Goal: Task Accomplishment & Management: Complete application form

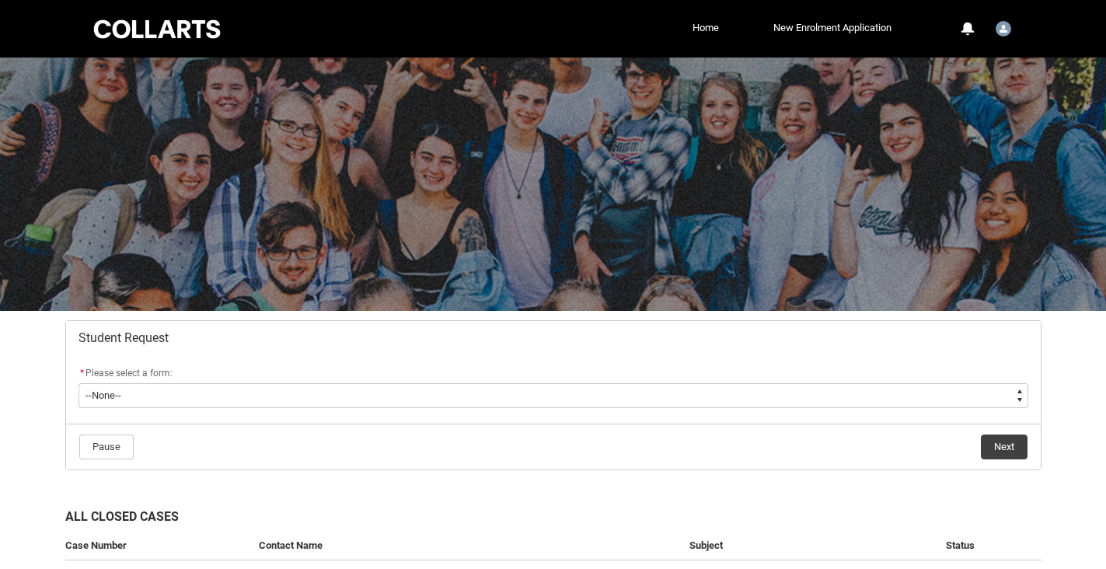
click at [559, 413] on flowruntime-screen-field "* Please select a form: * --None-- Academic Transcript Application to Appeal As…" at bounding box center [553, 390] width 969 height 50
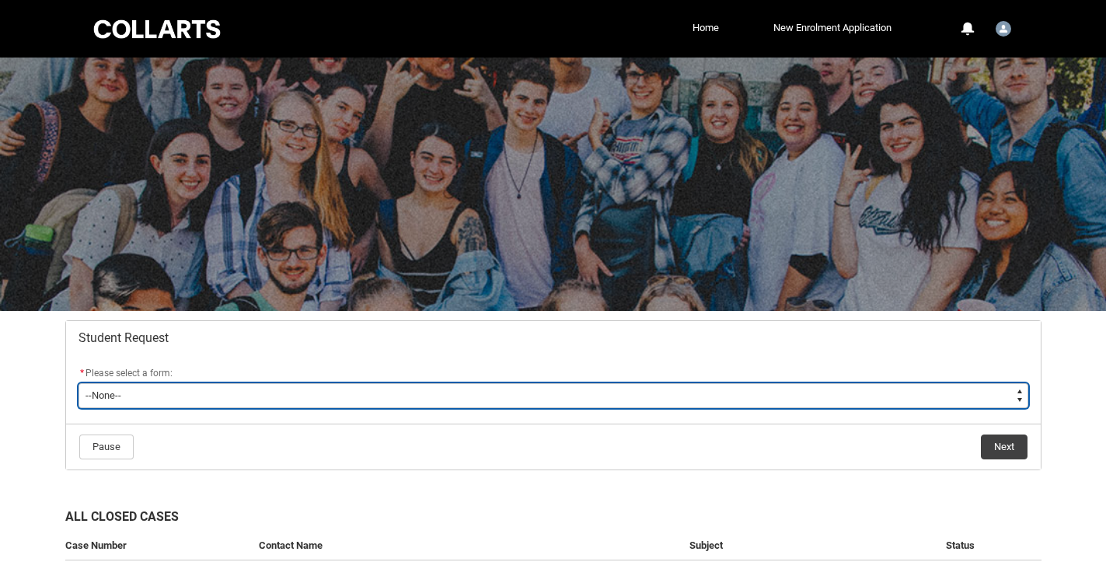
click at [541, 399] on select "--None-- Academic Transcript Application to Appeal Assignment Extension Change …" at bounding box center [554, 395] width 950 height 25
type lightning-select "Assignment_Extension_Choice"
click at [79, 383] on select "--None-- Academic Transcript Application to Appeal Assignment Extension Change …" at bounding box center [554, 395] width 950 height 25
select select "Assignment_Extension_Choice"
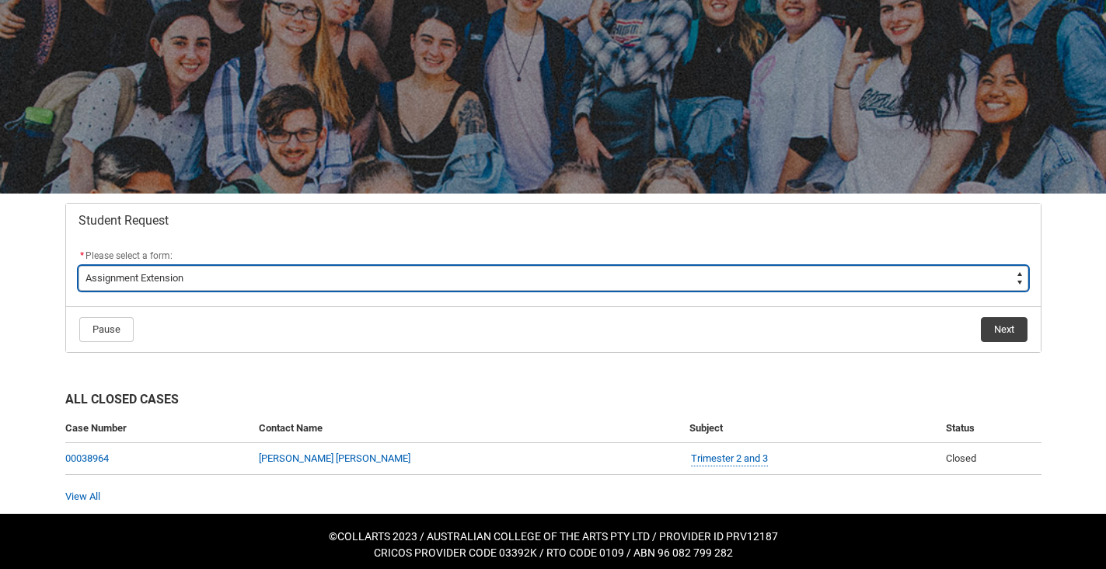
scroll to position [124, 0]
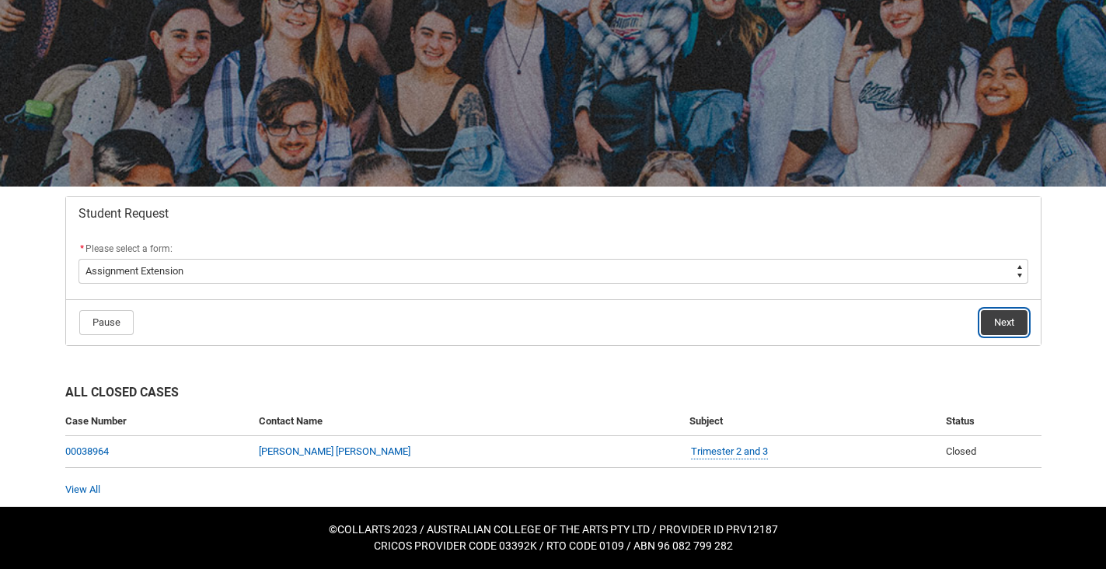
click at [1007, 325] on button "Next" at bounding box center [1004, 322] width 47 height 25
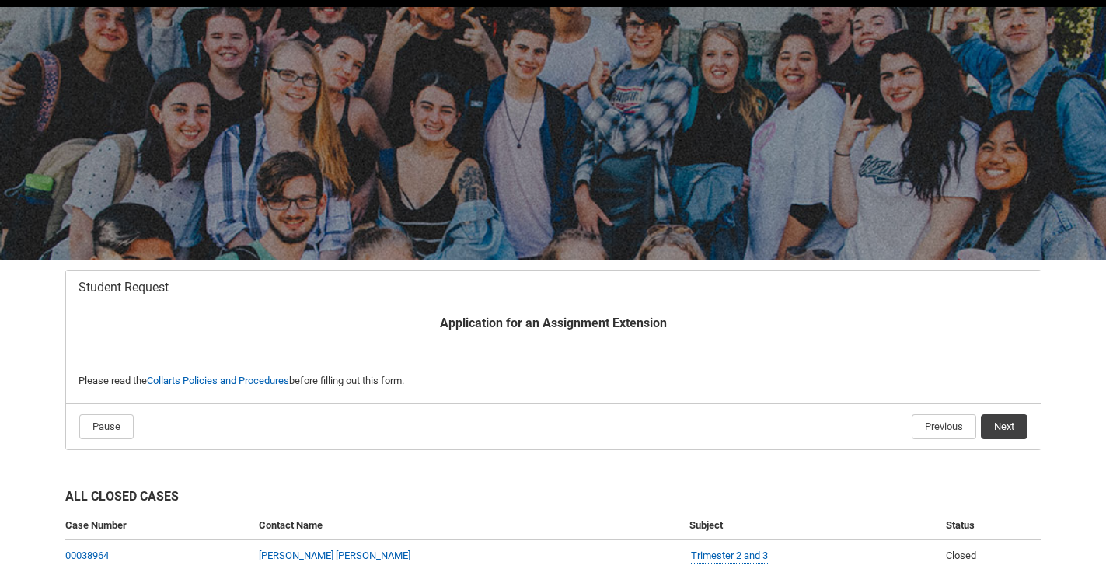
scroll to position [155, 0]
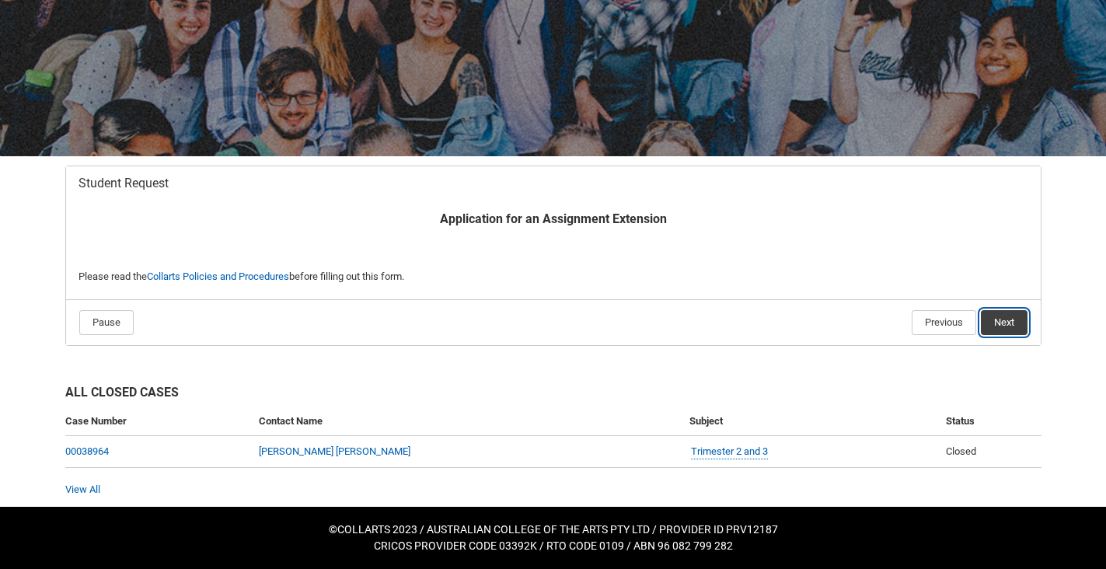
click at [1006, 325] on button "Next" at bounding box center [1004, 322] width 47 height 25
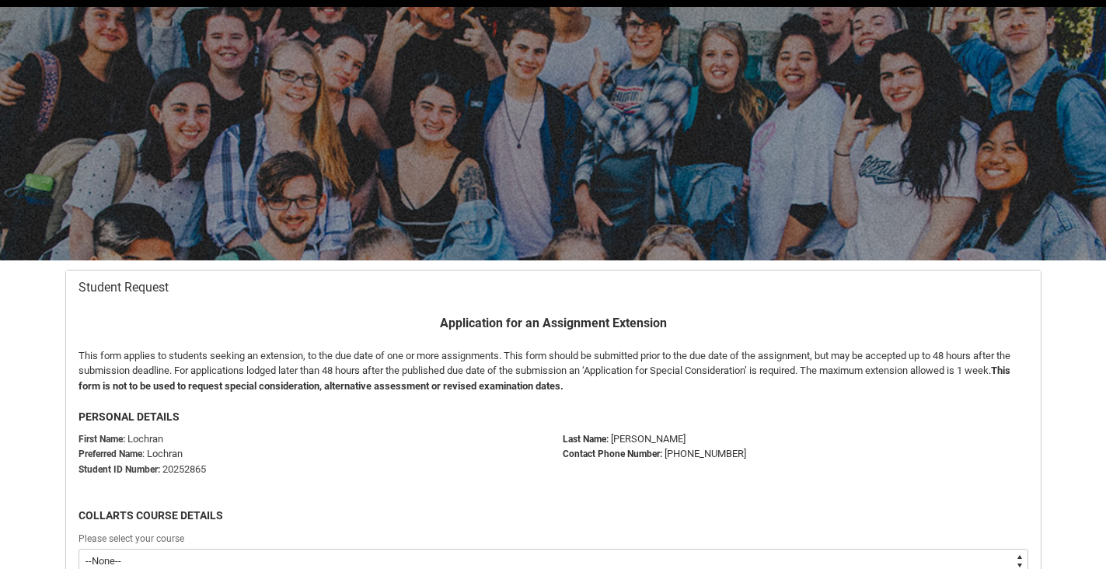
scroll to position [166, 0]
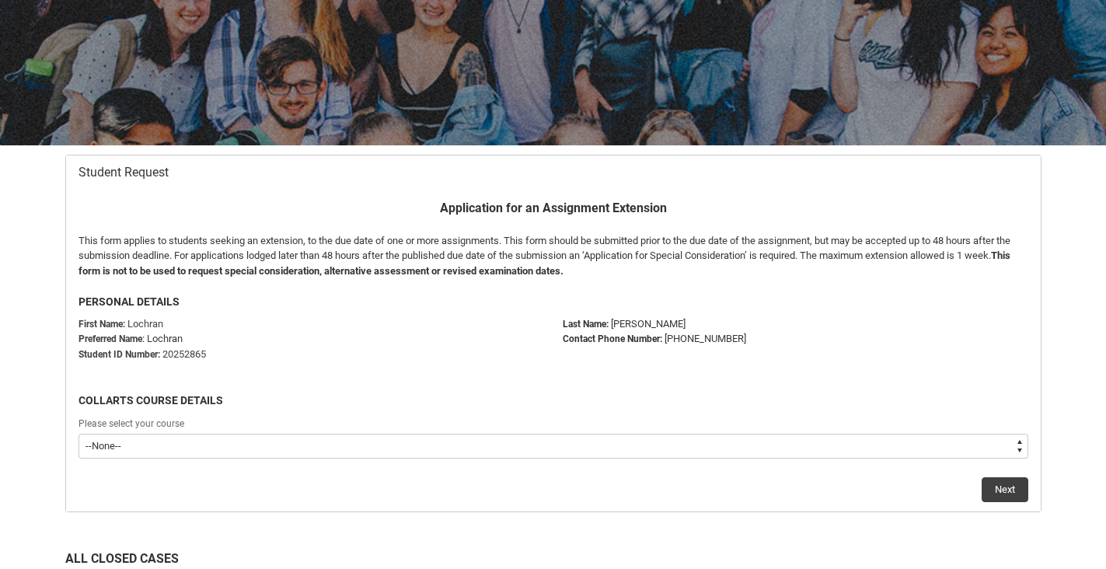
click at [728, 443] on select "--None-- Diploma of Photography" at bounding box center [554, 446] width 950 height 25
type lightning-select "recordPicklist_ProgramEnrollment.a0jOZ000003fdJpYAI"
click at [79, 434] on select "--None-- Diploma of Photography" at bounding box center [554, 446] width 950 height 25
select select "recordPicklist_ProgramEnrollment.a0jOZ000003fdJpYAI"
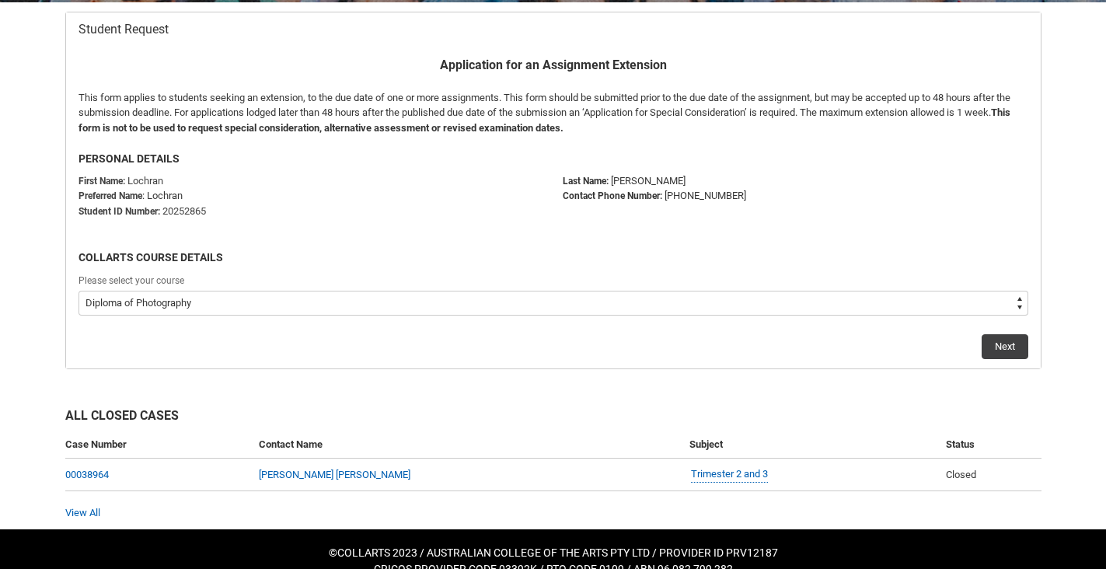
scroll to position [332, 0]
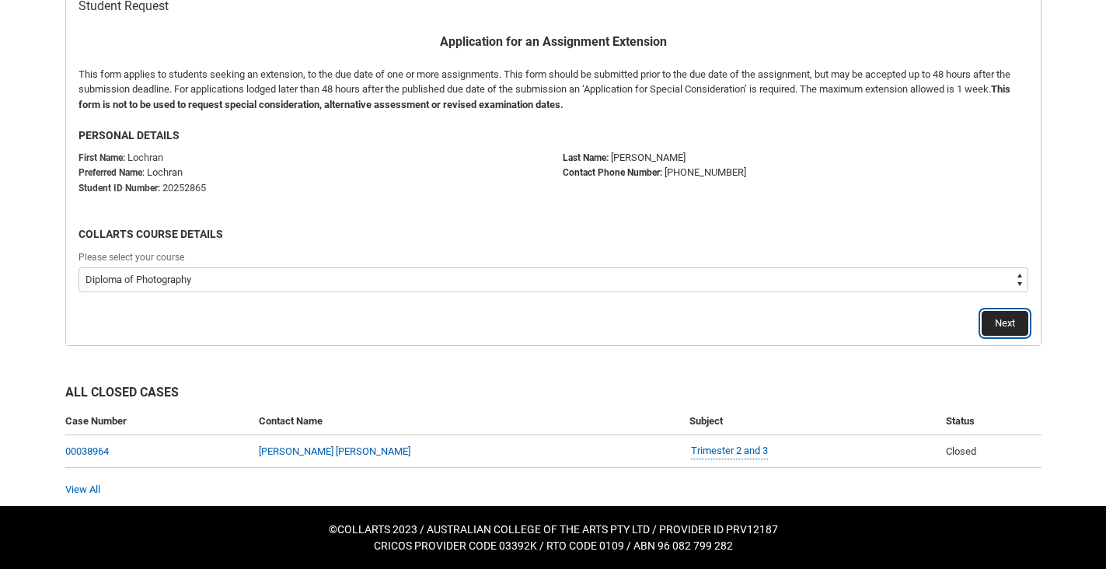
click at [1007, 331] on button "Next" at bounding box center [1005, 323] width 47 height 25
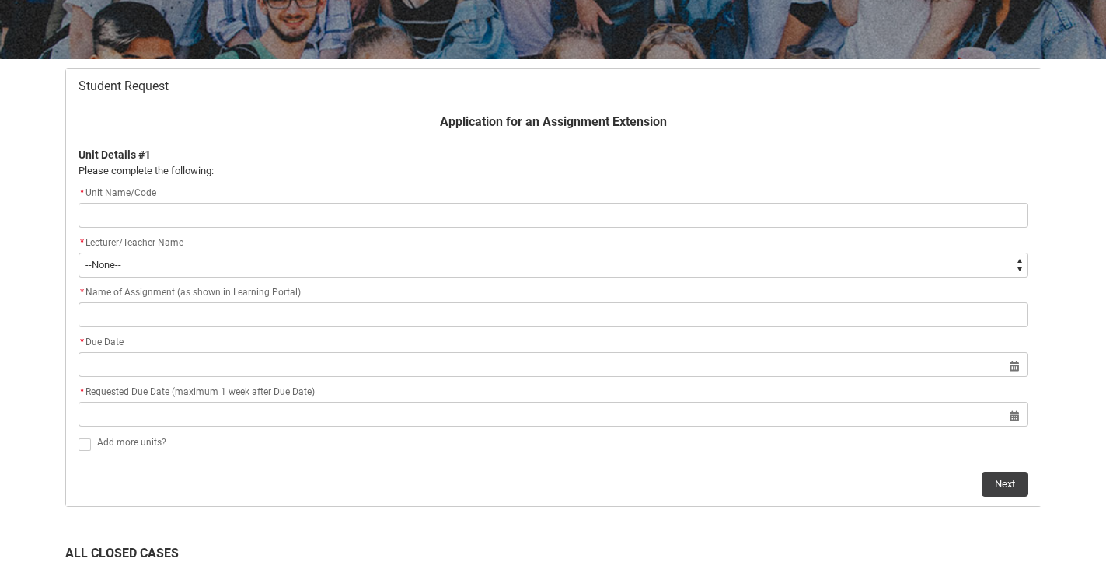
scroll to position [246, 0]
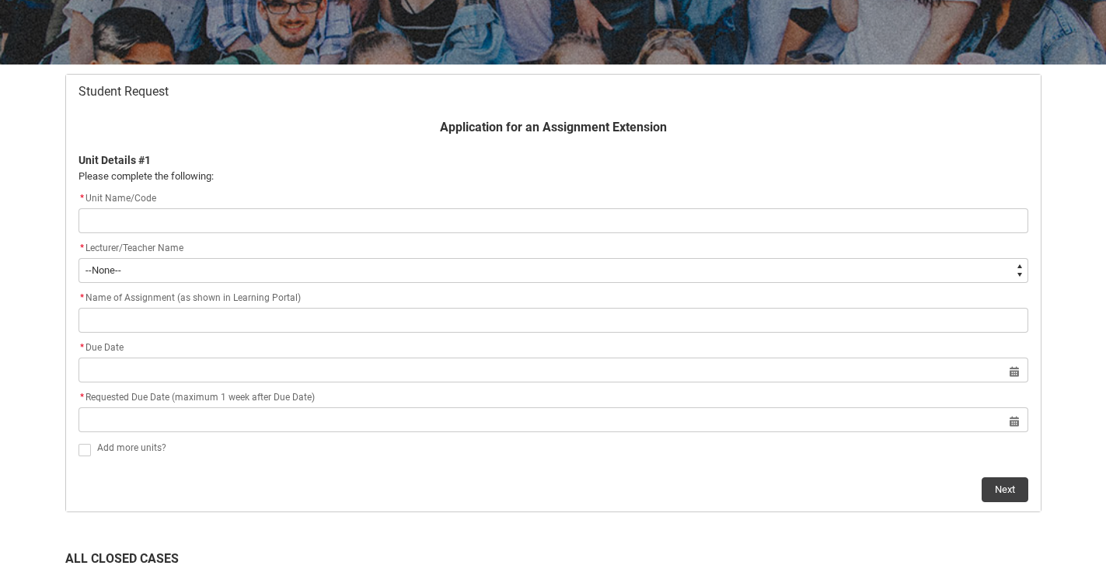
type lightning-primitive-input-simple "P"
type input "P"
type lightning-primitive-input-simple "PH"
type input "PH"
type lightning-primitive-input-simple "PHC"
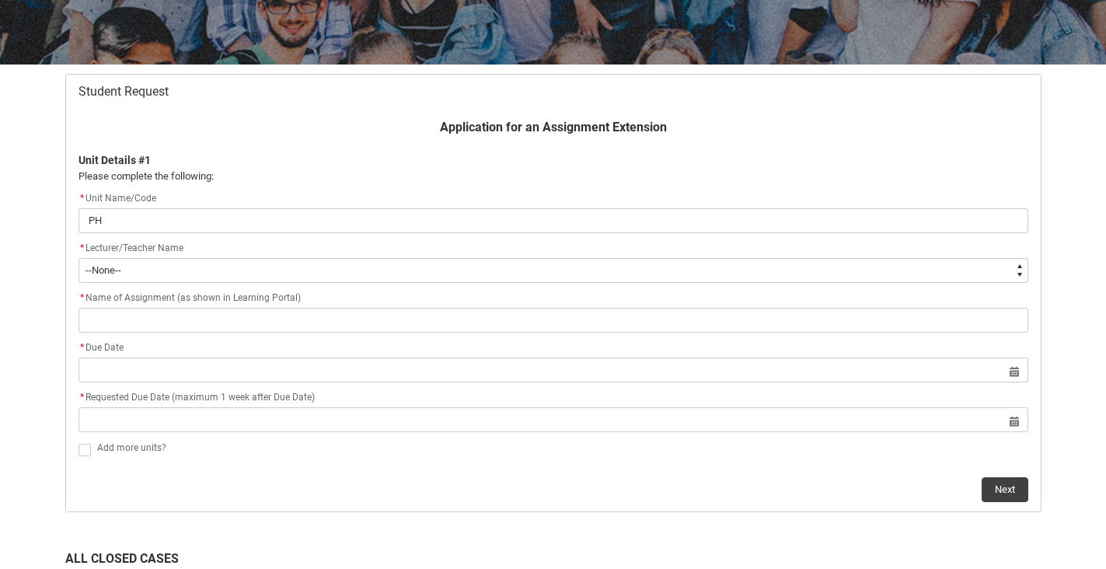
type input "PHC"
type lightning-primitive-input-simple "PHCD"
type input "PHCD"
type lightning-primitive-input-simple "PHCD2"
type input "PHCD2"
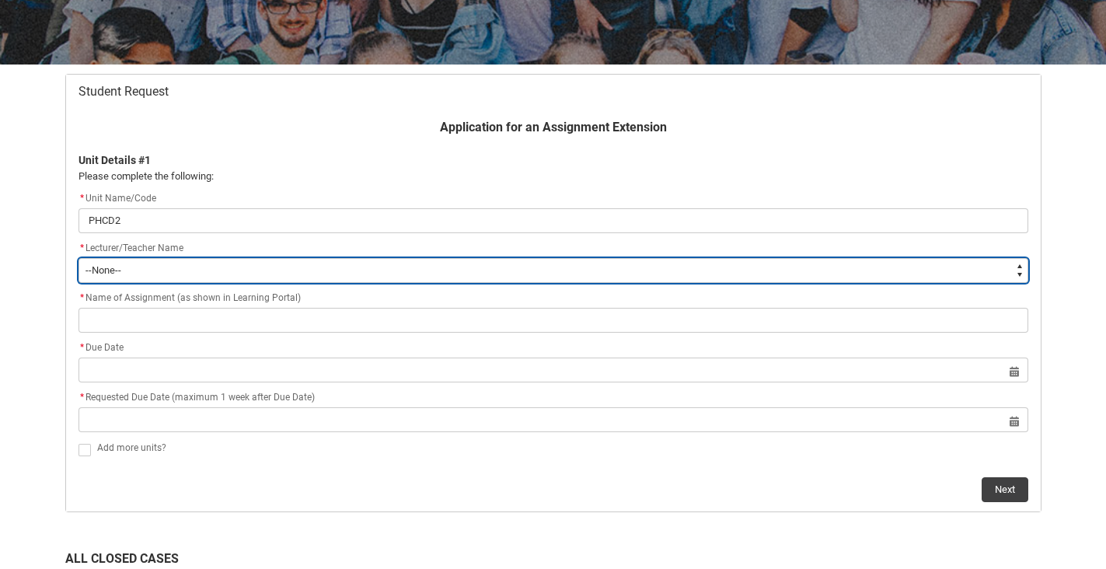
click at [212, 267] on select "--None-- [PERSON_NAME] [PERSON_NAME] [PERSON_NAME] [PERSON_NAME] [PERSON_NAME] …" at bounding box center [554, 270] width 950 height 25
type lightning-select "Faculty_NamefromNtoZ.0035g00000b9AYIAA2"
click at [79, 258] on select "--None-- [PERSON_NAME] [PERSON_NAME] [PERSON_NAME] [PERSON_NAME] [PERSON_NAME] …" at bounding box center [554, 270] width 950 height 25
select select "Faculty_NamefromNtoZ.0035g00000b9AYIAA2"
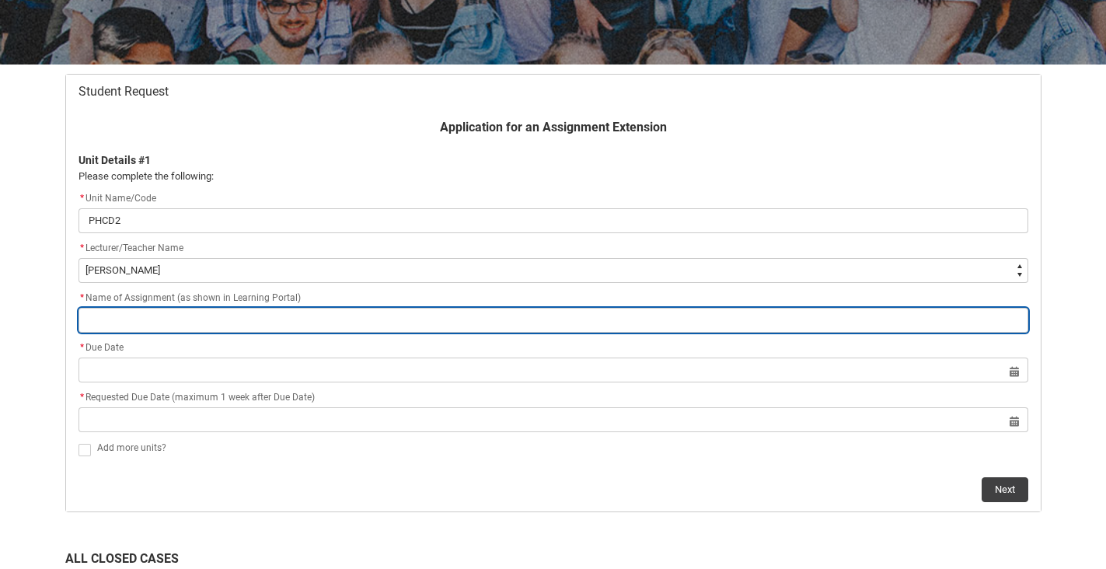
click at [131, 319] on input "Redu_Student_Request flow" at bounding box center [554, 320] width 950 height 25
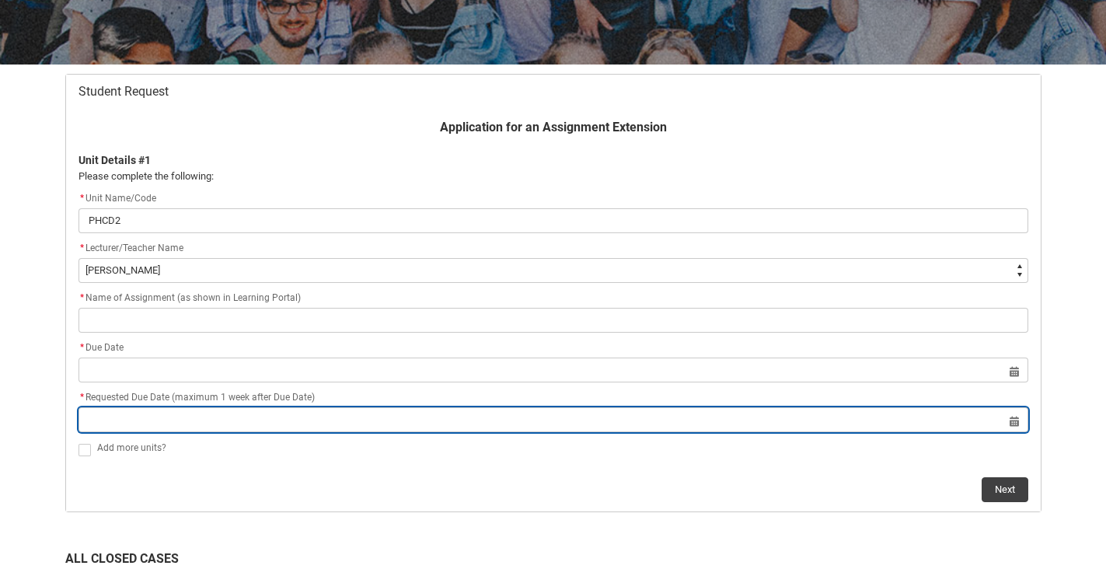
click at [518, 433] on flowruntime-screen-field "* Requested Due Date (maximum 1 week after Due Date) Select a date for Format: …" at bounding box center [553, 414] width 969 height 50
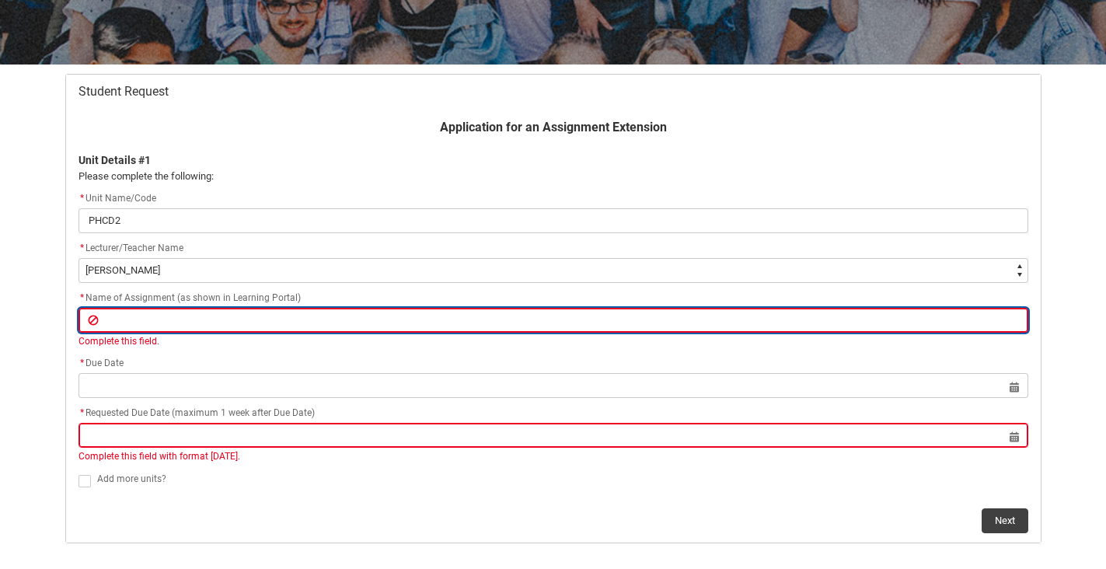
click at [439, 319] on input "Redu_Student_Request flow" at bounding box center [554, 320] width 950 height 25
paste input "Assignment 2: Part 4: Conceptual Portrait"
type lightning-primitive-input-simple "Assignment 2: Part 4: Conceptual Portrait"
type input "Assignment 2: Part 4: Conceptual Portrait"
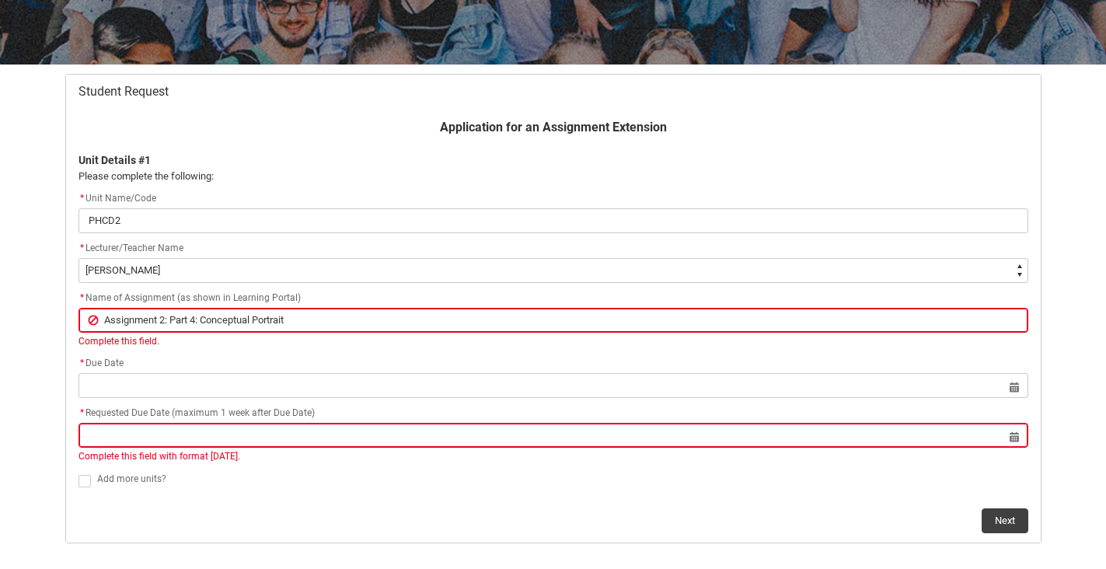
click at [406, 361] on div "* Due Date Select a date for Format: [DATE]" at bounding box center [554, 376] width 950 height 44
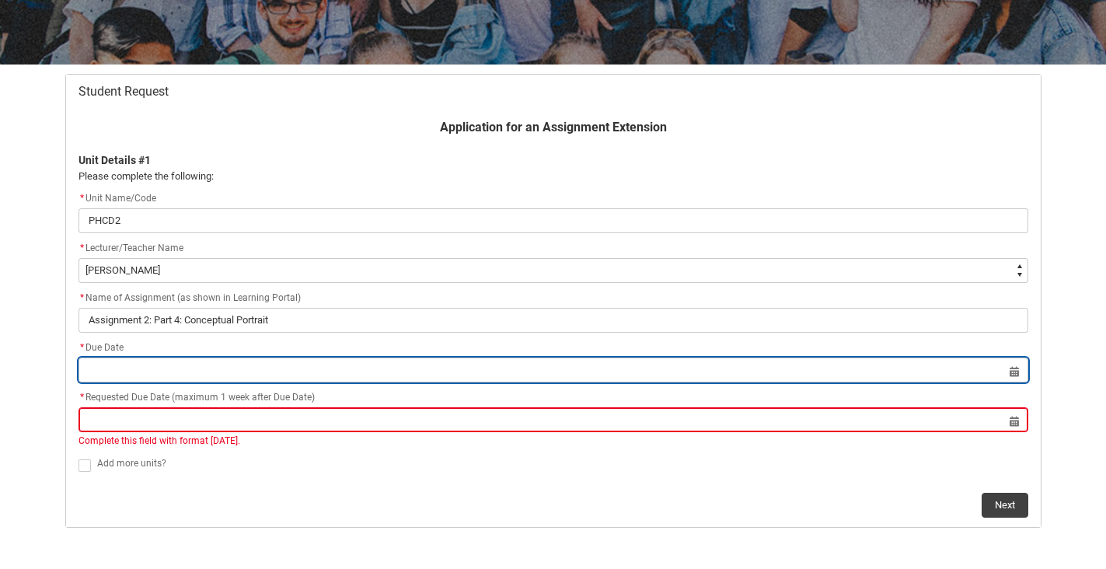
click at [323, 375] on input "Redu_Student_Request flow" at bounding box center [554, 370] width 950 height 25
select select "2025"
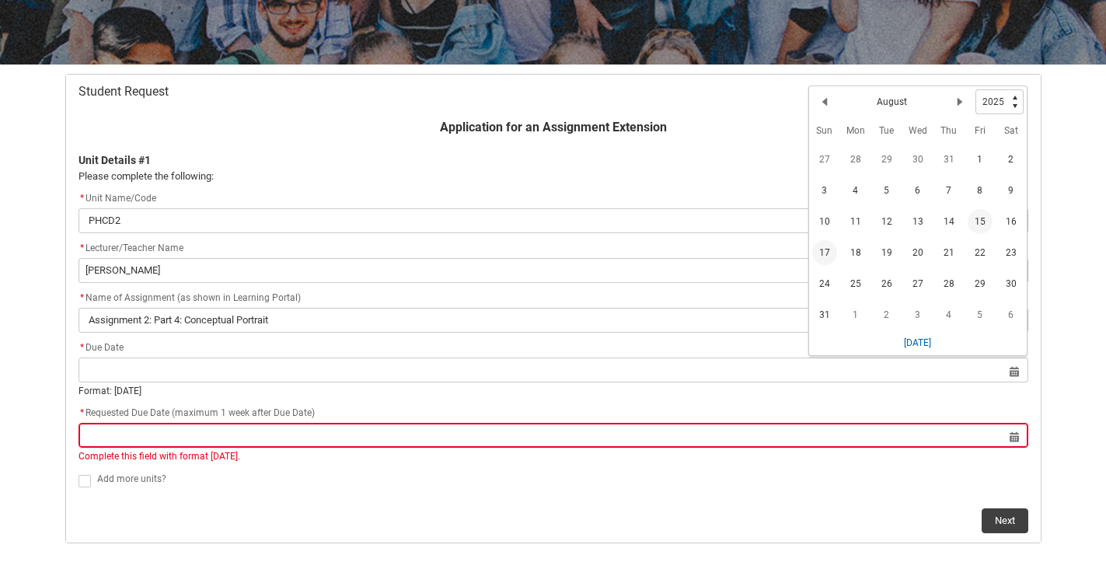
click at [979, 223] on span "15" at bounding box center [980, 221] width 25 height 25
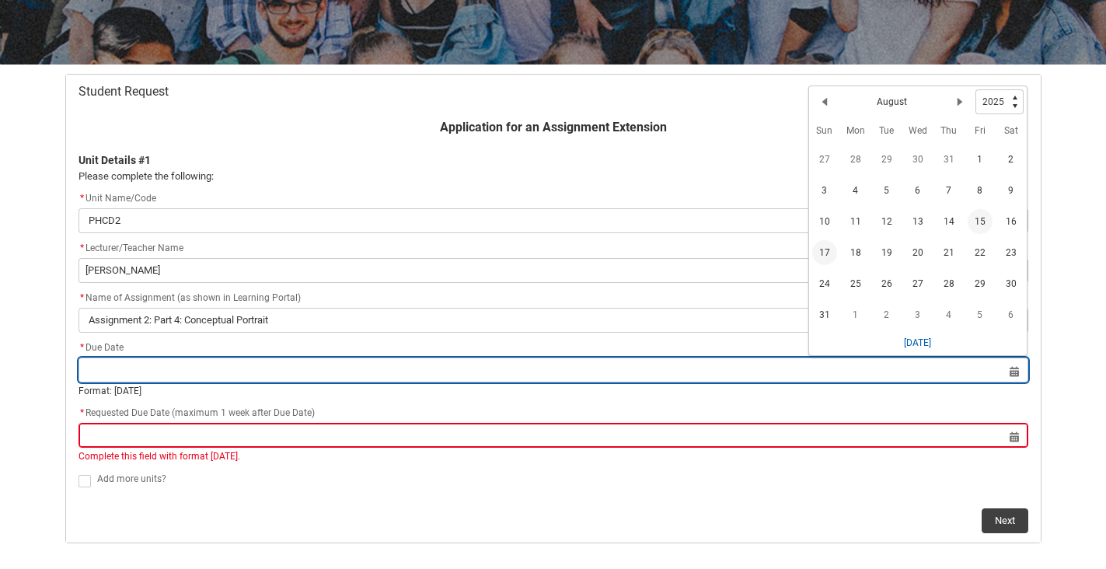
type lightning-datepicker "[DATE]"
type lightning-input "[DATE]"
type input "[DATE]"
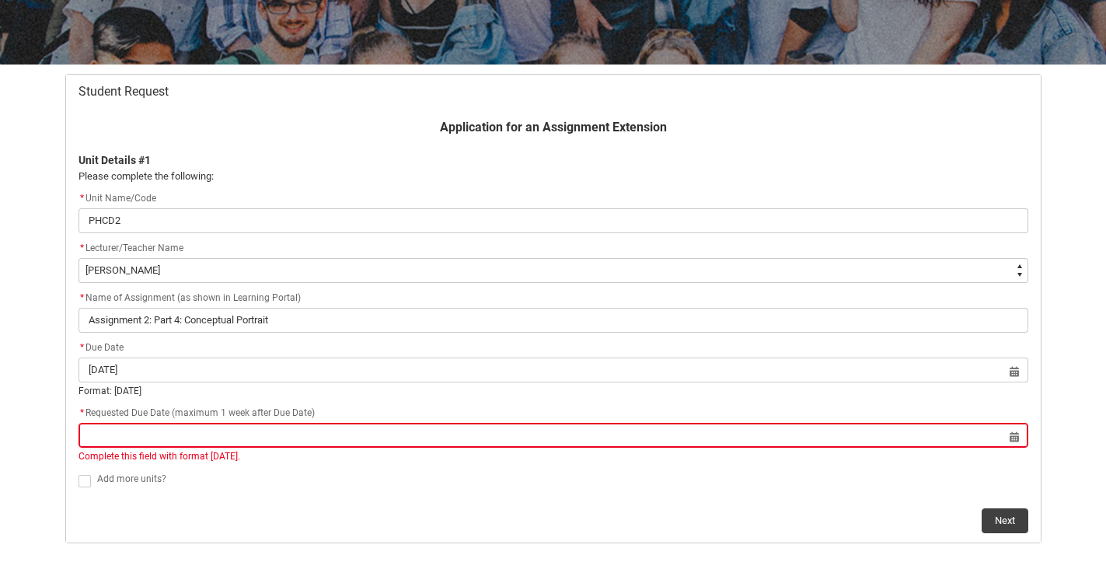
click at [532, 412] on div "* Requested Due Date (maximum 1 week after Due Date)" at bounding box center [554, 413] width 950 height 19
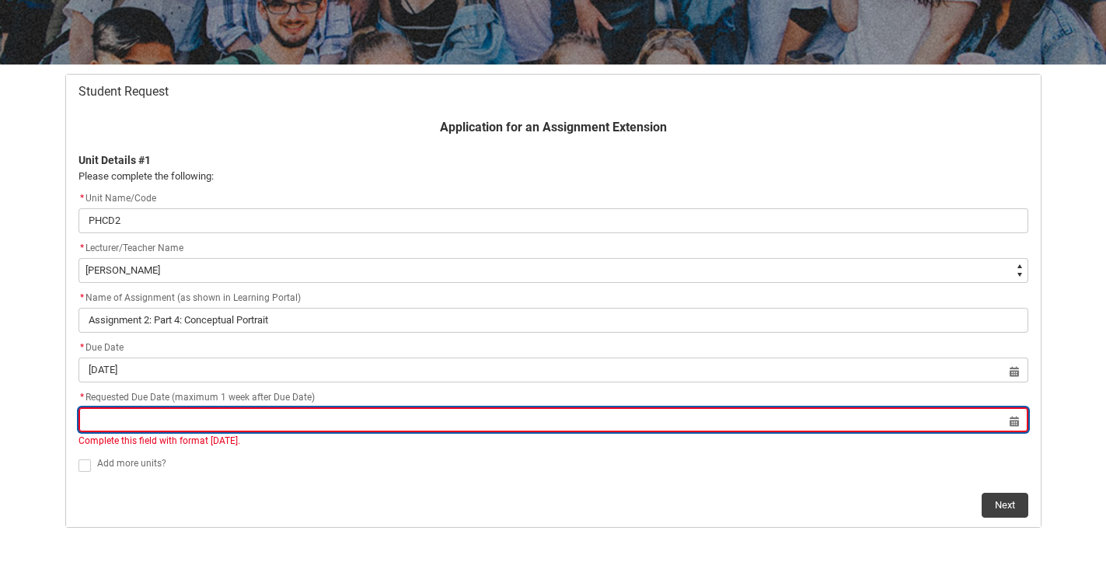
click at [1010, 415] on input "Redu_Student_Request flow" at bounding box center [554, 419] width 950 height 25
select select "2025"
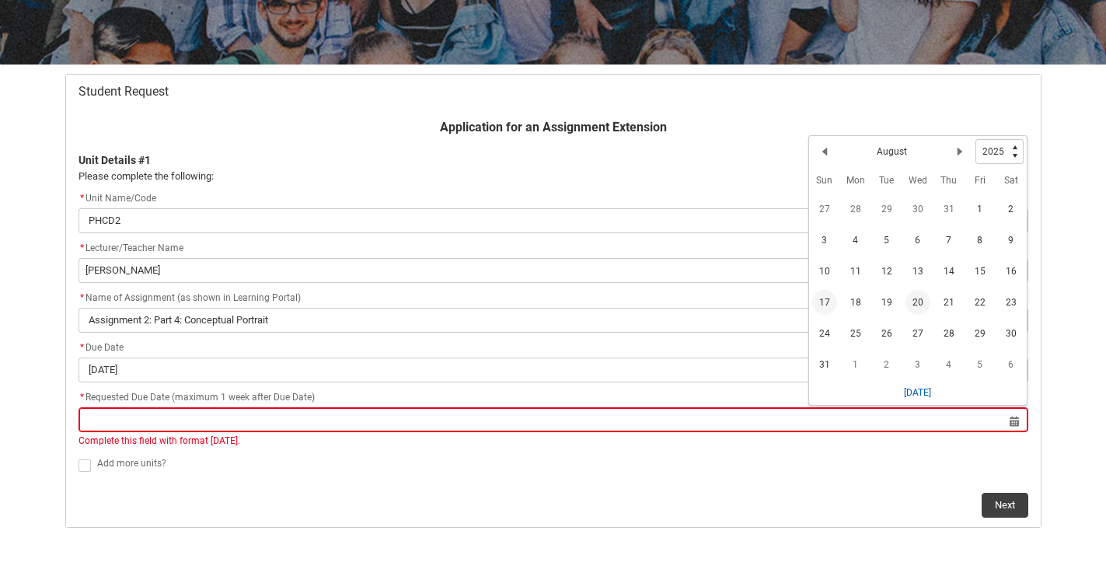
click at [914, 303] on span "20" at bounding box center [918, 302] width 25 height 25
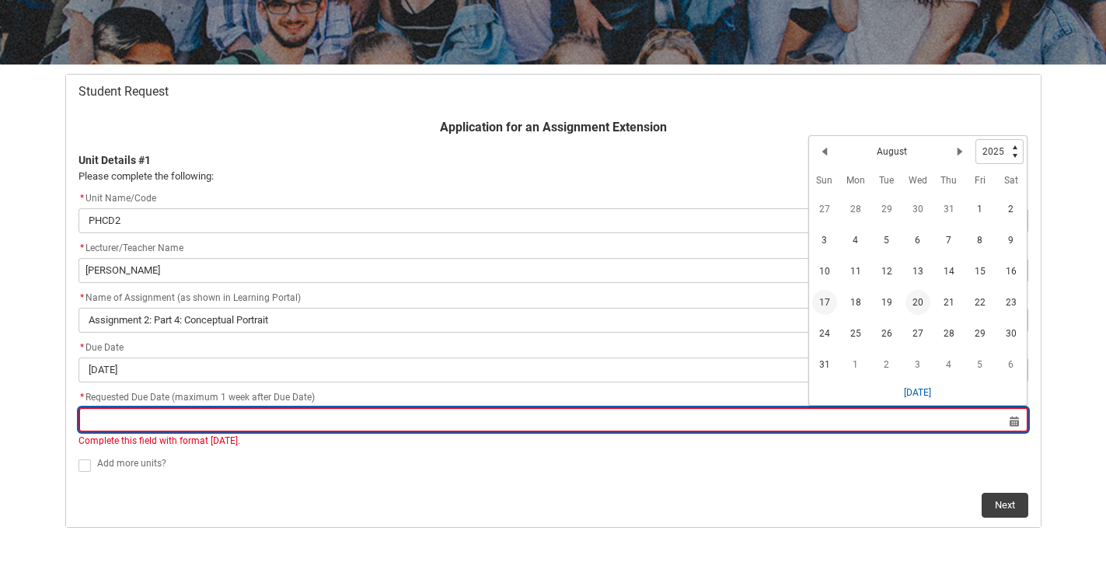
type lightning-datepicker "[DATE]"
type lightning-input "[DATE]"
type input "[DATE]"
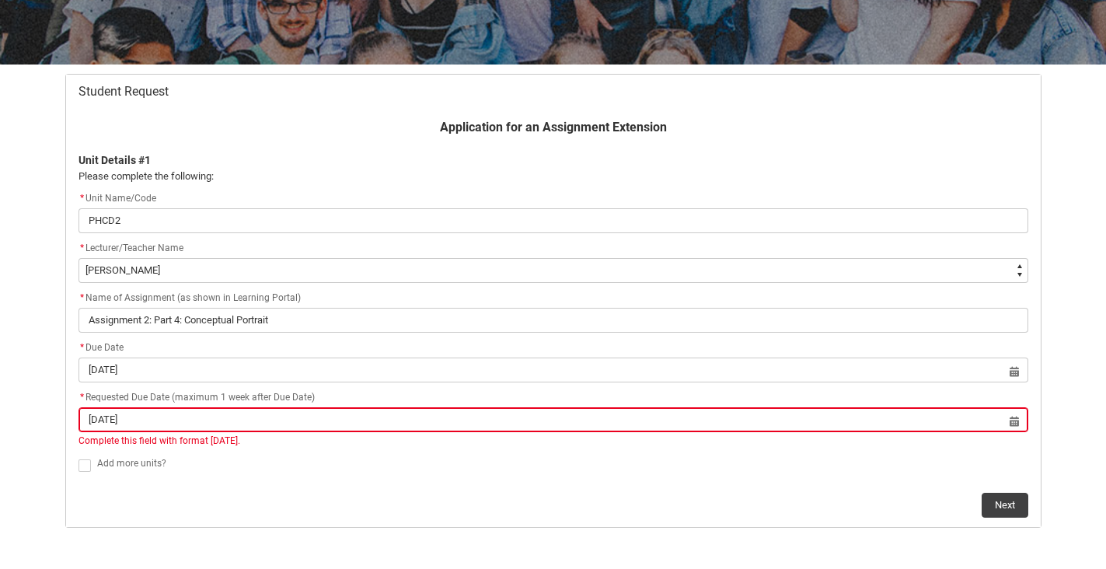
click at [78, 467] on flowruntime-screen-field "Add more units?" at bounding box center [553, 467] width 969 height 26
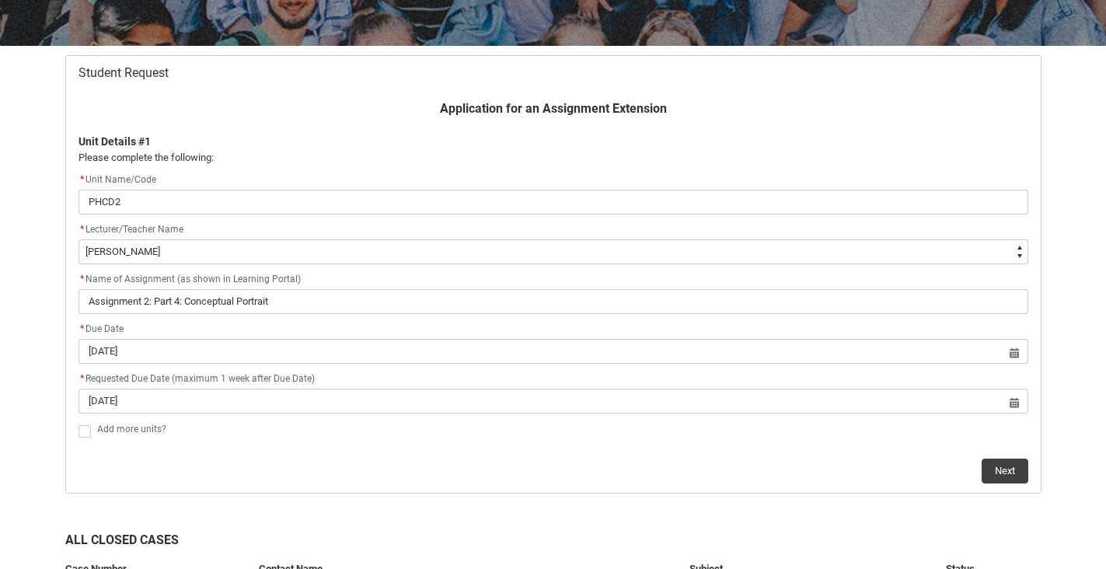
scroll to position [267, 0]
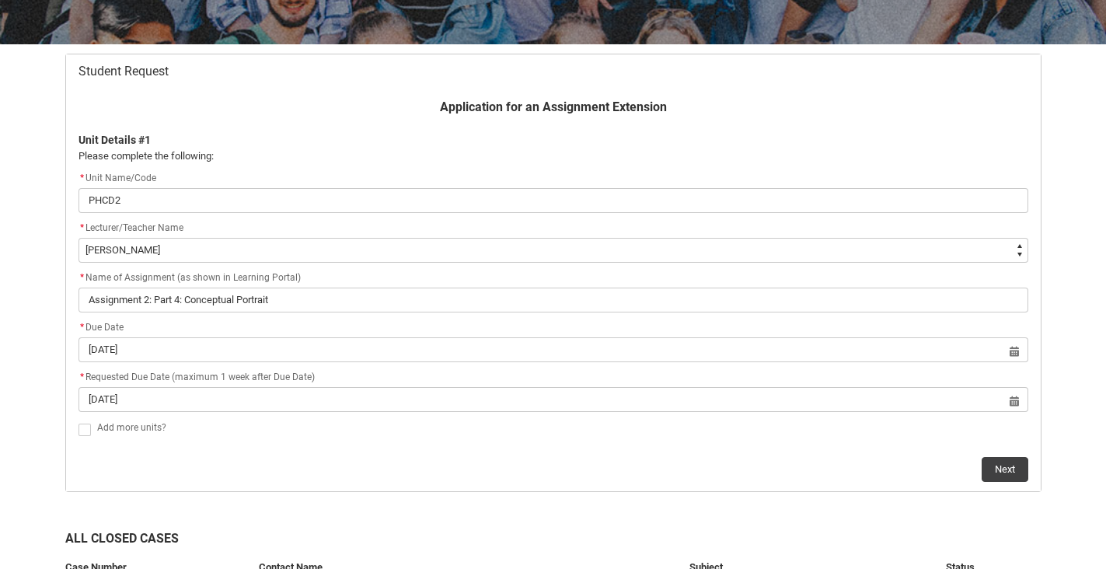
click at [84, 432] on span "Redu_Student_Request flow" at bounding box center [85, 430] width 12 height 12
click at [79, 421] on input "Redu_Student_Request flow" at bounding box center [78, 421] width 1 height 1
type lightning-input "true"
checkbox input "true"
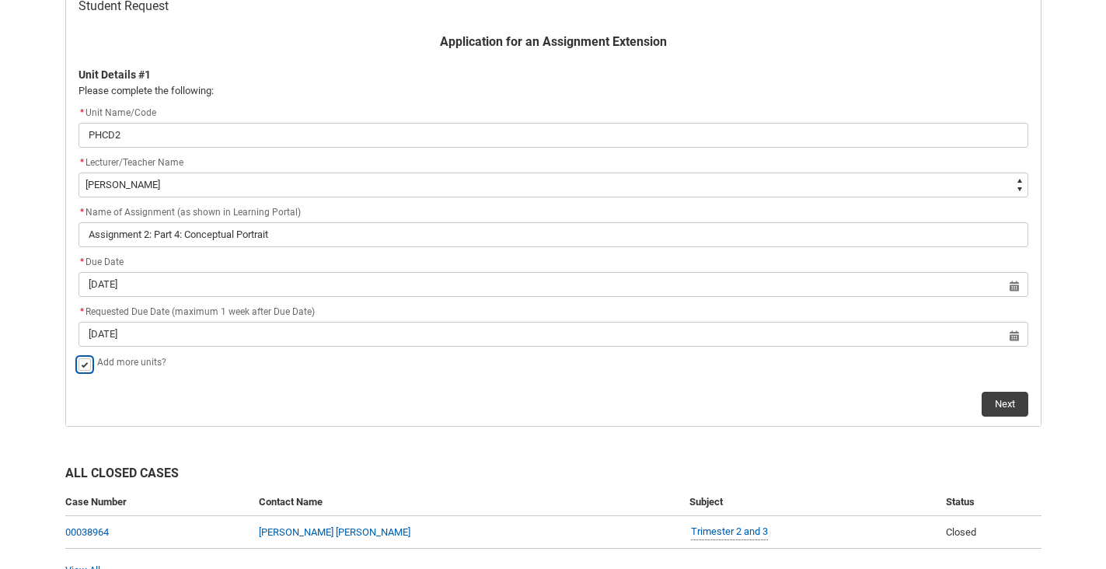
scroll to position [352, 0]
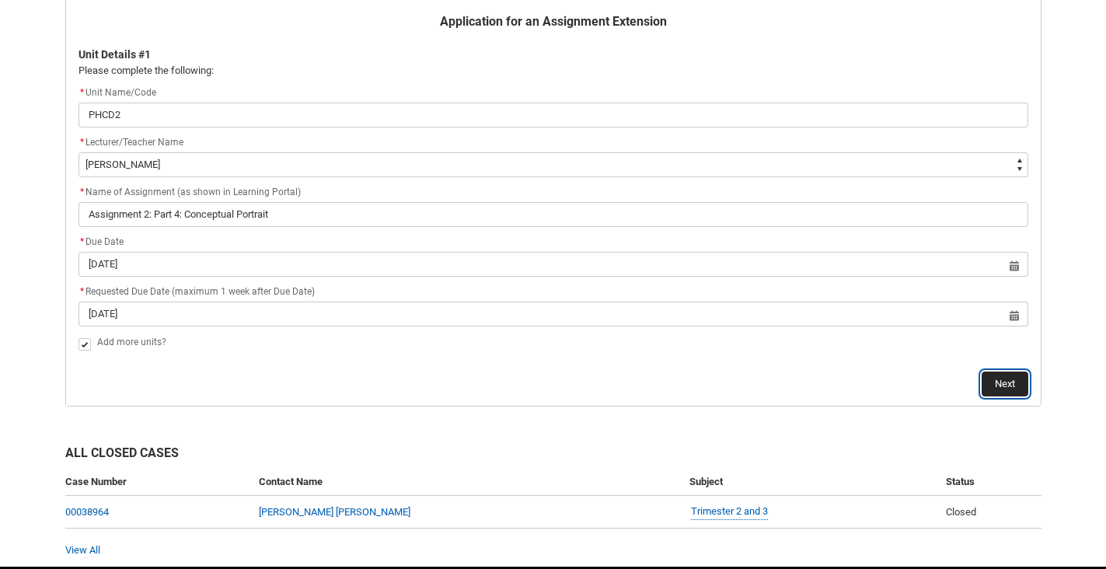
click at [1006, 388] on button "Next" at bounding box center [1005, 384] width 47 height 25
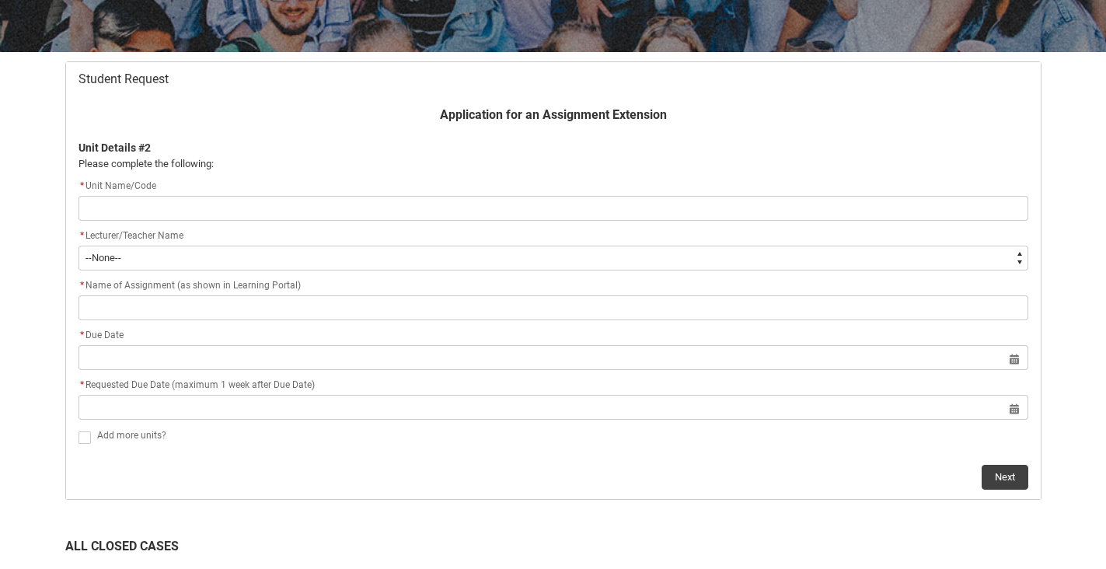
scroll to position [293, 0]
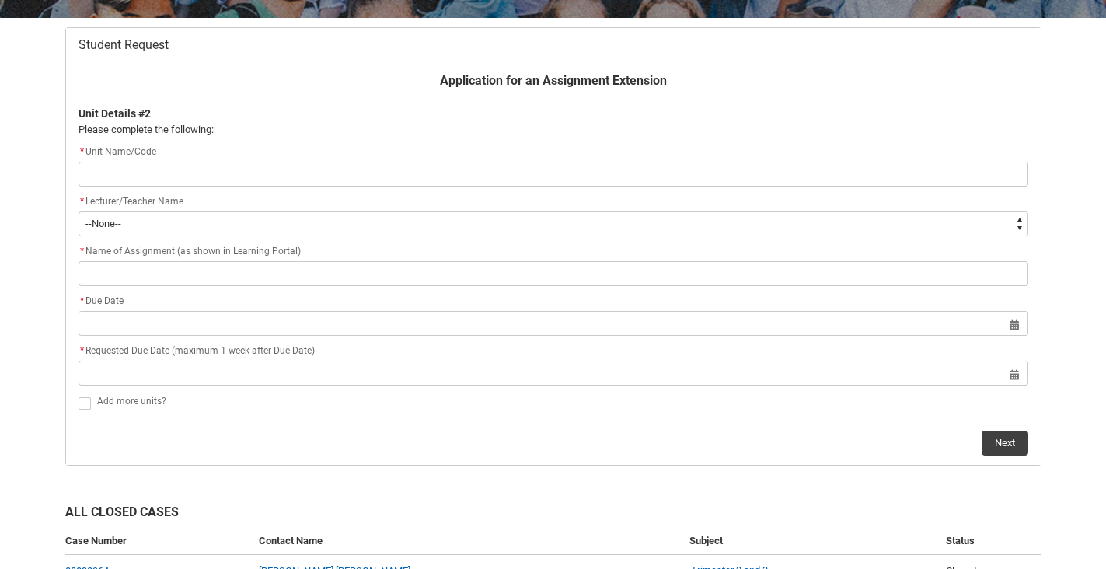
type lightning-primitive-input-simple "P"
type input "P"
type lightning-primitive-input-simple "PH"
type input "PH"
type lightning-primitive-input-simple "PHC"
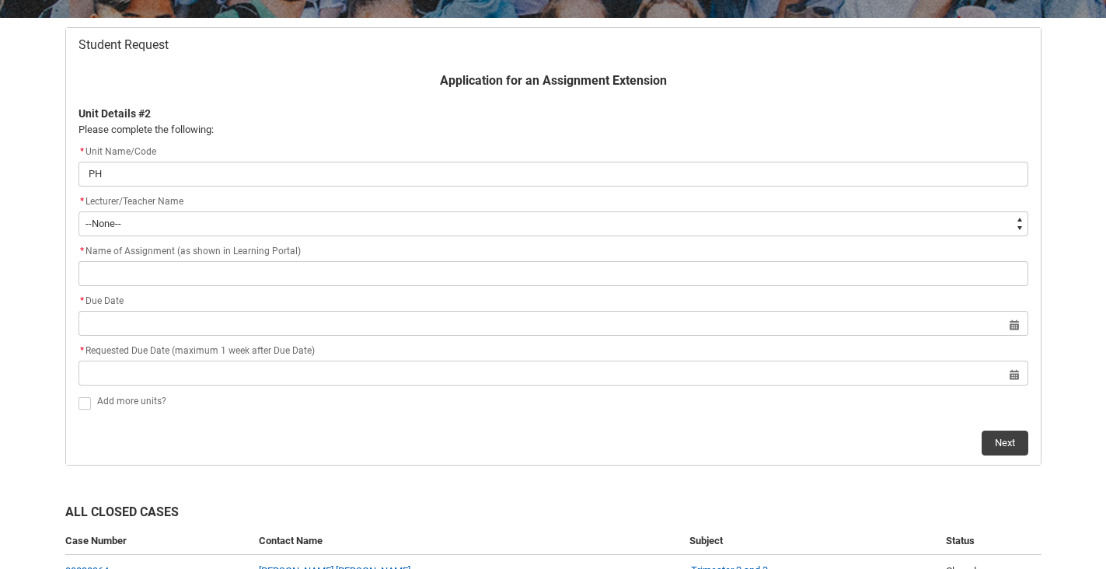
type input "PHC"
type lightning-primitive-input-simple "PHCD"
type input "PHCD"
type lightning-primitive-input-simple "PHCD2"
type input "PHCD2"
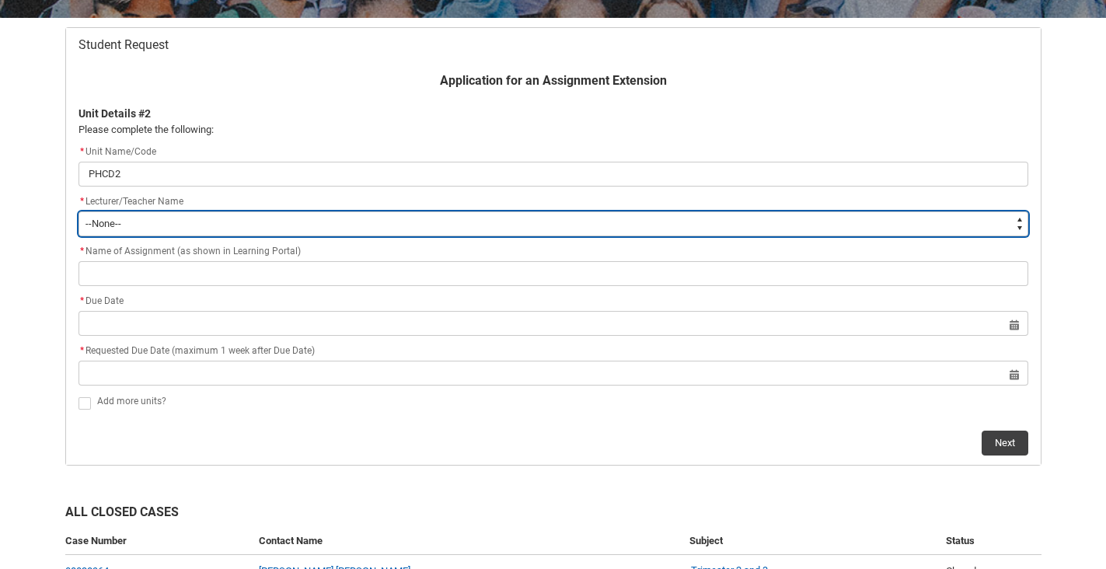
click at [415, 216] on select "--None-- [PERSON_NAME] [PERSON_NAME] [PERSON_NAME] [PERSON_NAME] [PERSON_NAME] …" at bounding box center [554, 223] width 950 height 25
type lightning-select "Faculty_NamefromNtoZ.0035g00000b9AYIAA2"
click at [79, 211] on select "--None-- [PERSON_NAME] [PERSON_NAME] [PERSON_NAME] [PERSON_NAME] [PERSON_NAME] …" at bounding box center [554, 223] width 950 height 25
select select "Faculty_NamefromNtoZ.0035g00000b9AYIAA2"
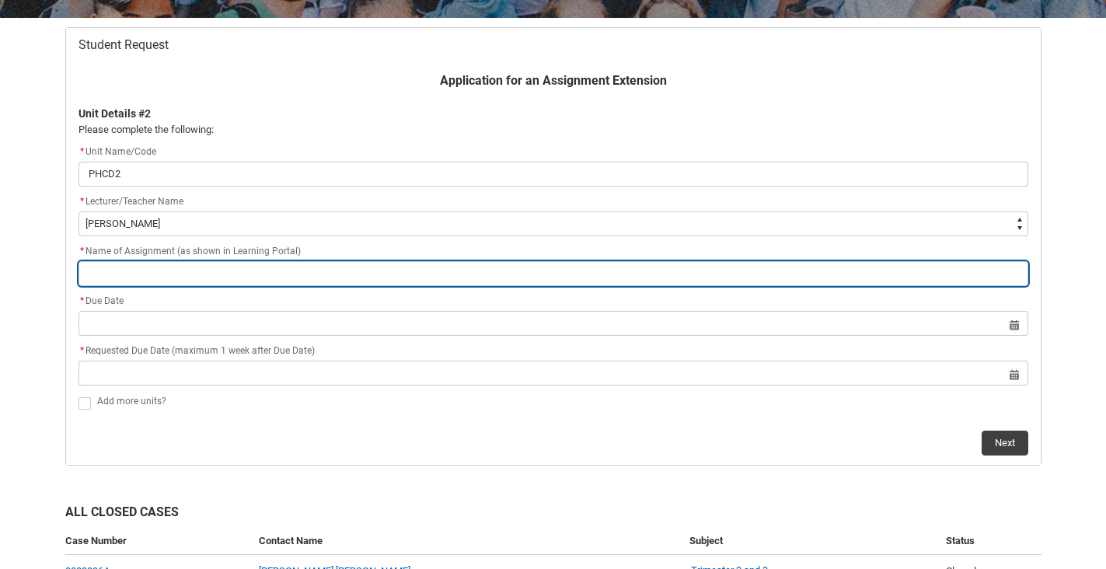
click at [151, 275] on input "Redu_Student_Request flow" at bounding box center [554, 273] width 950 height 25
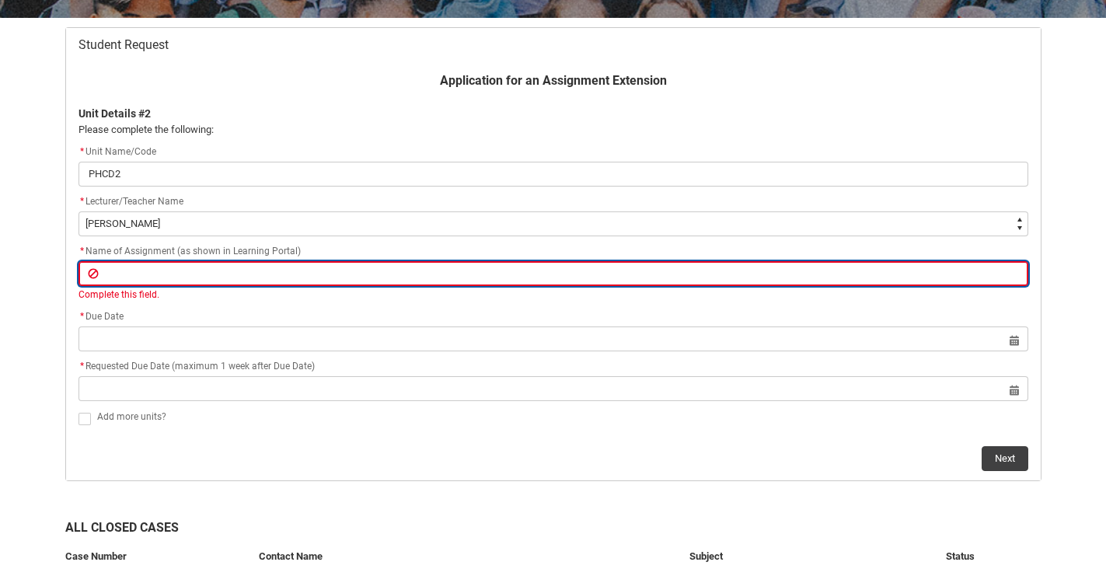
paste input "Assignment 2: Part 5: Environmental/Editorial Portrait"
type lightning-primitive-input-simple "Assignment 2: Part 5: Environmental/Editorial Portrait"
type input "Assignment 2: Part 5: Environmental/Editorial Portrait"
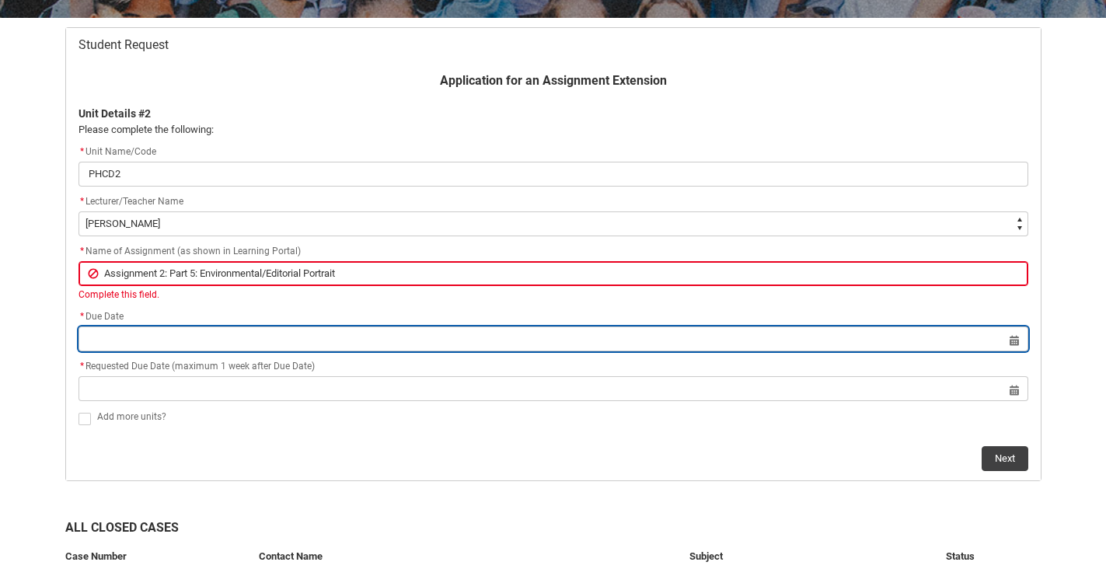
click at [147, 340] on lightning-datepicker "Select a date for Format: [DATE]" at bounding box center [554, 339] width 950 height 12
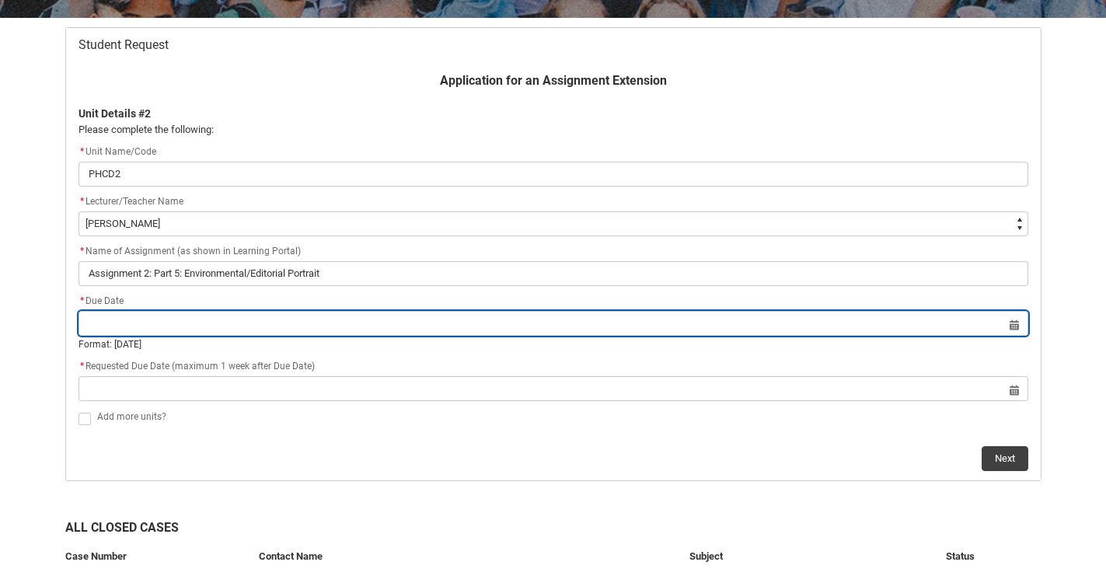
click at [1010, 326] on input "Redu_Student_Request flow" at bounding box center [554, 323] width 950 height 25
select select "2025"
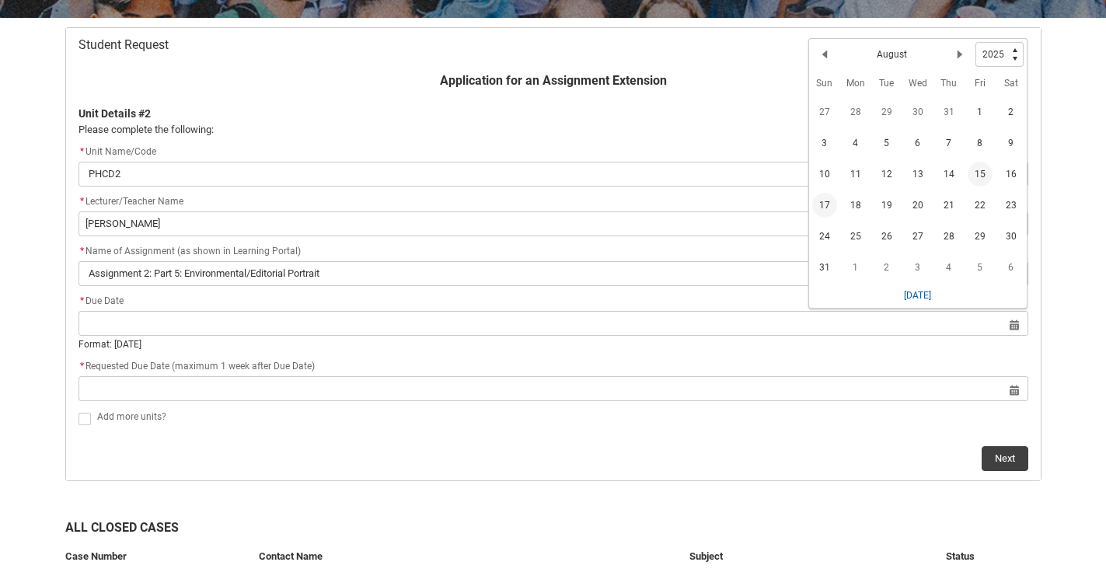
click at [977, 176] on span "15" at bounding box center [980, 174] width 25 height 25
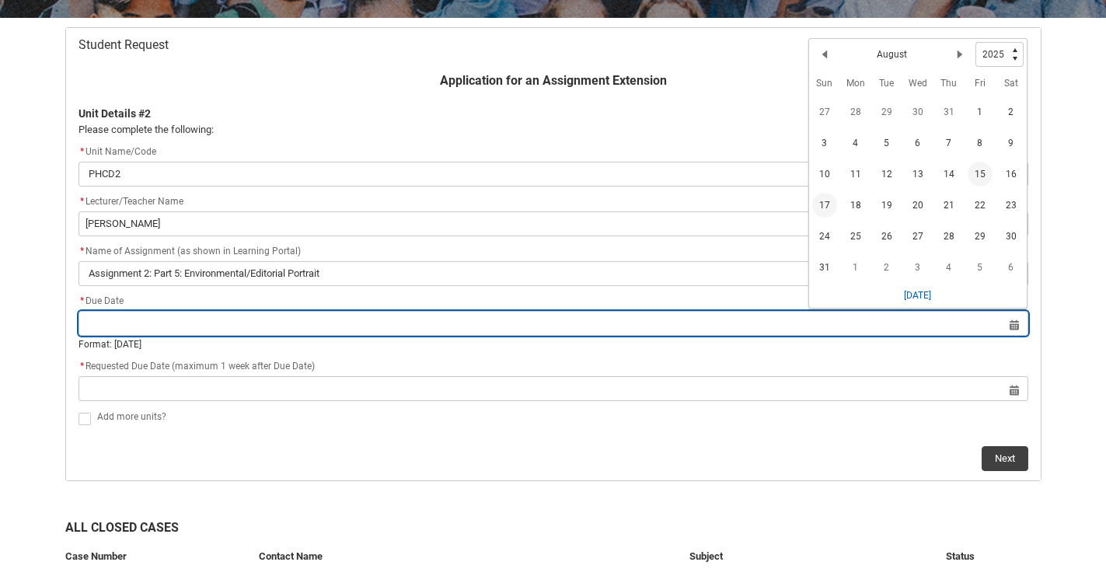
type lightning-datepicker "[DATE]"
type lightning-input "[DATE]"
type input "[DATE]"
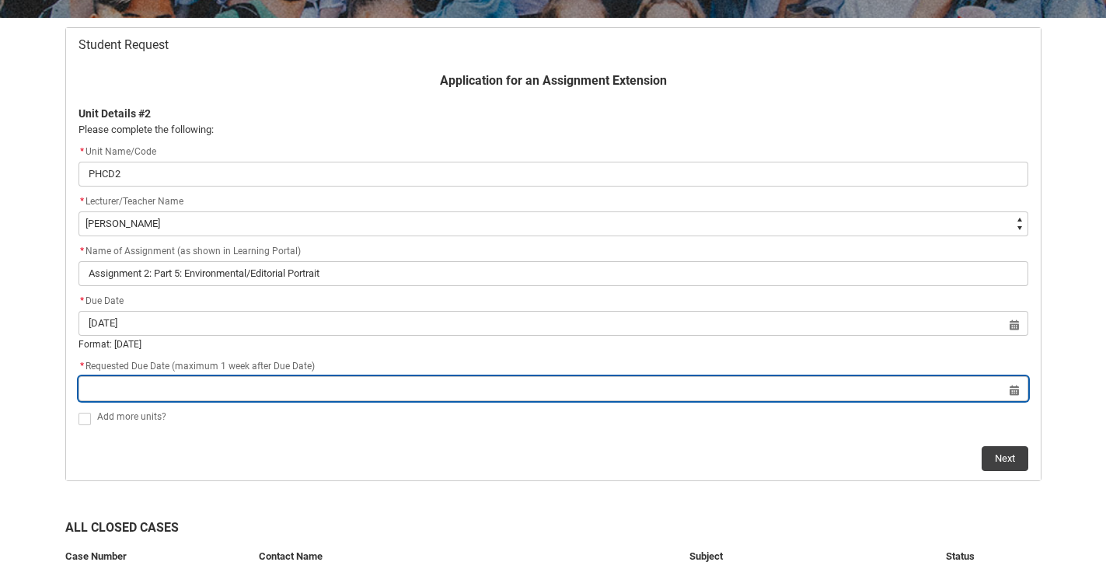
click at [239, 383] on input "Redu_Student_Request flow" at bounding box center [554, 388] width 950 height 25
select select "2025"
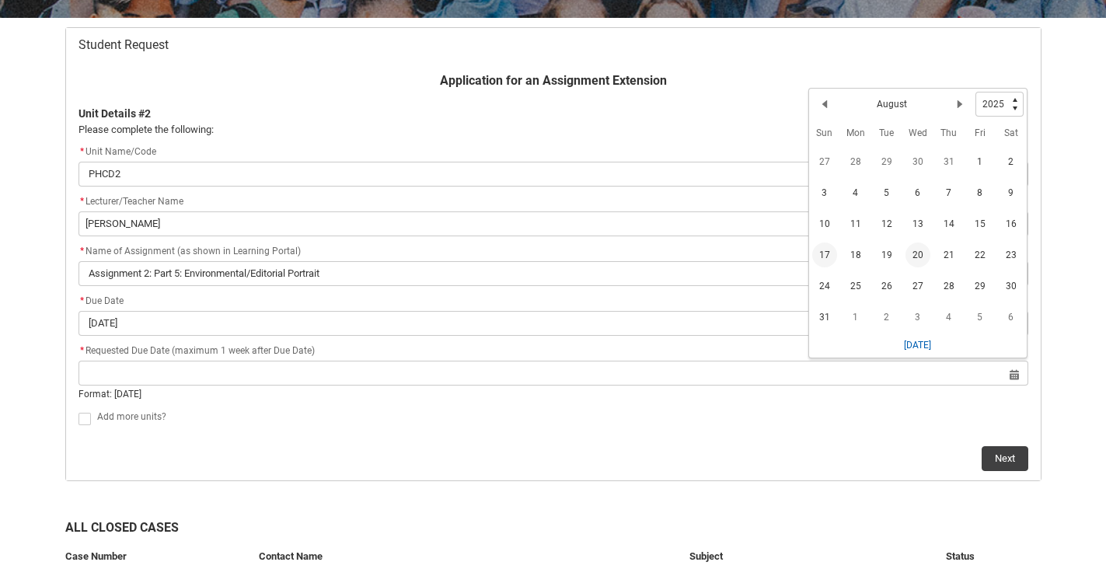
click at [913, 253] on span "20" at bounding box center [918, 255] width 25 height 25
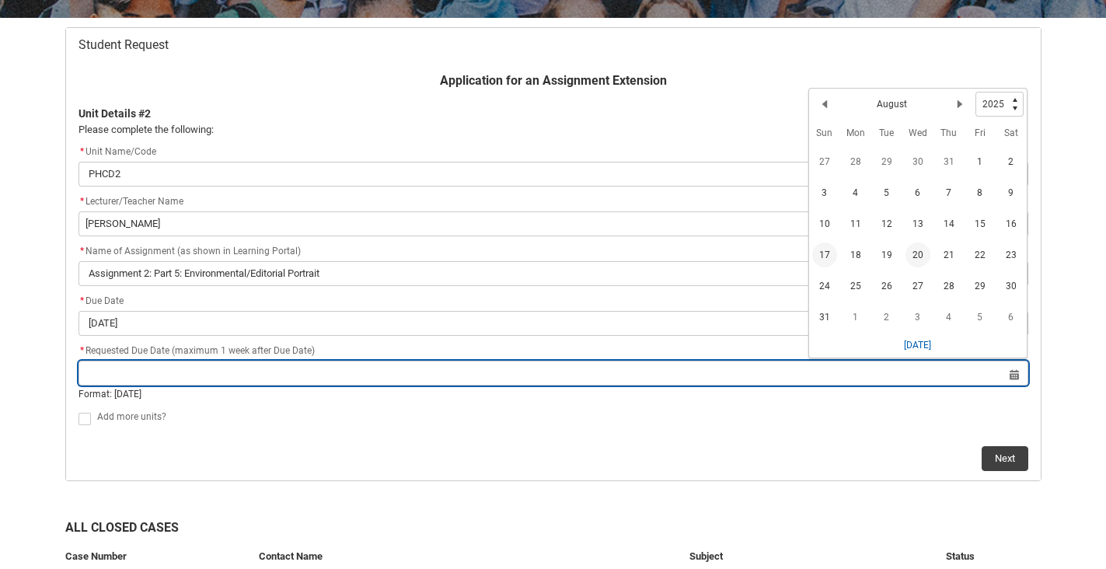
type lightning-datepicker "[DATE]"
type lightning-input "[DATE]"
type input "[DATE]"
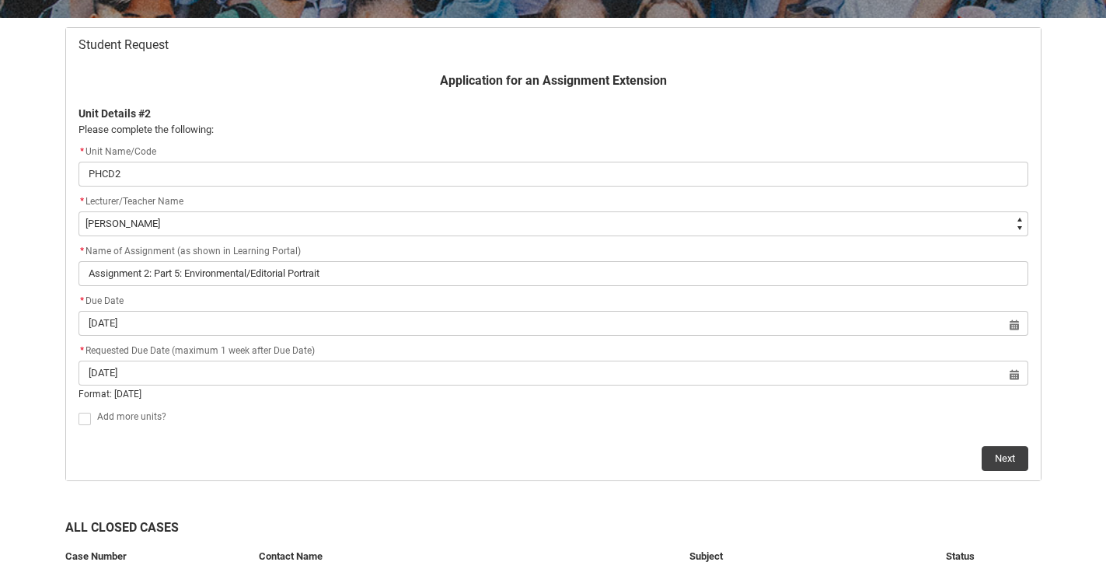
click at [84, 418] on span "Redu_Student_Request flow" at bounding box center [85, 419] width 12 height 12
click at [79, 410] on input "Redu_Student_Request flow" at bounding box center [78, 410] width 1 height 1
type lightning-input "true"
checkbox input "true"
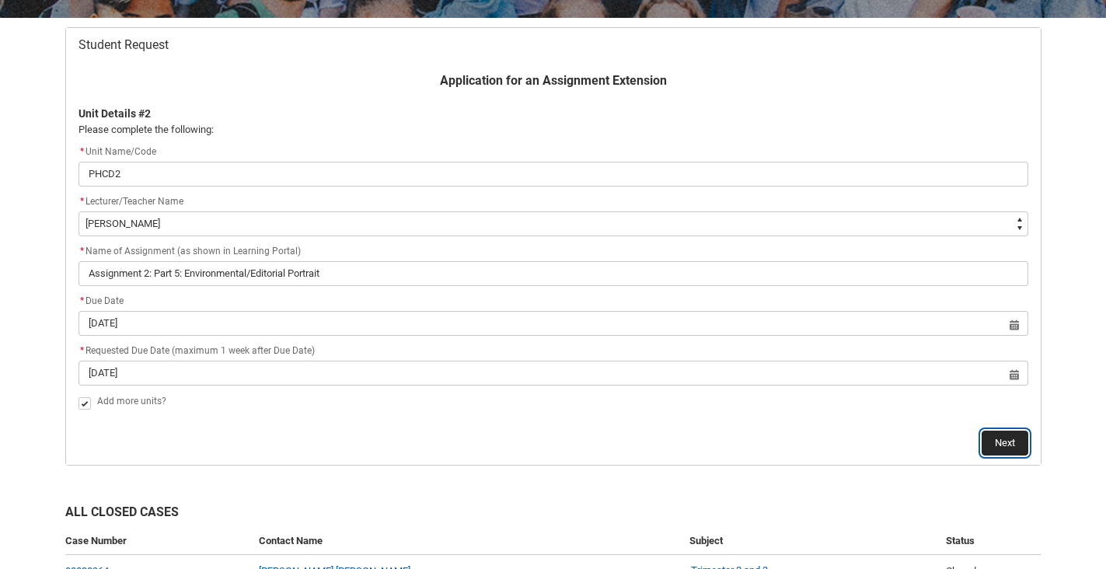
click at [998, 443] on button "Next" at bounding box center [1005, 443] width 47 height 25
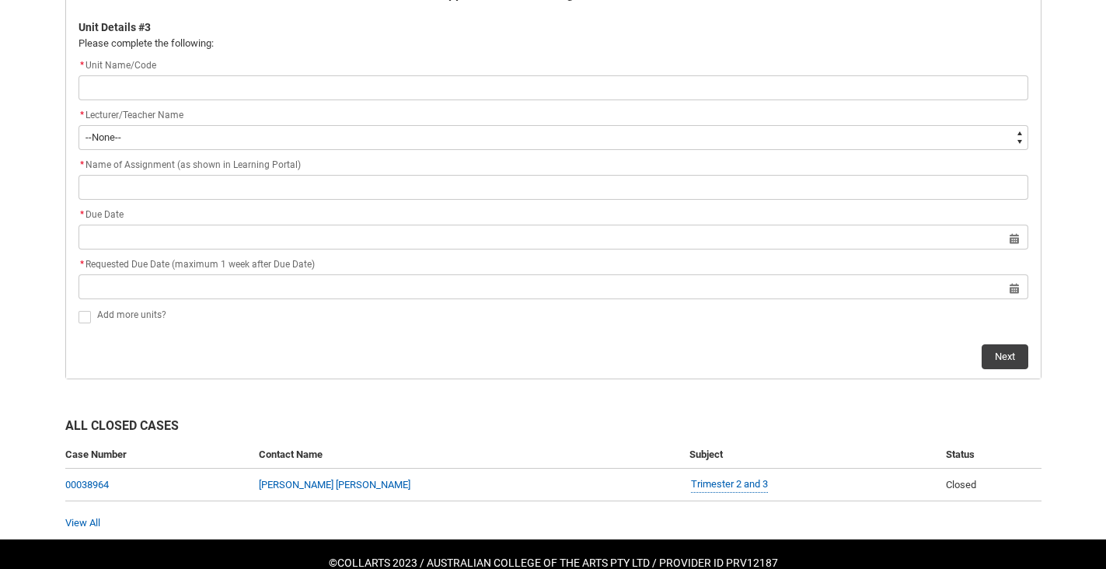
scroll to position [386, 0]
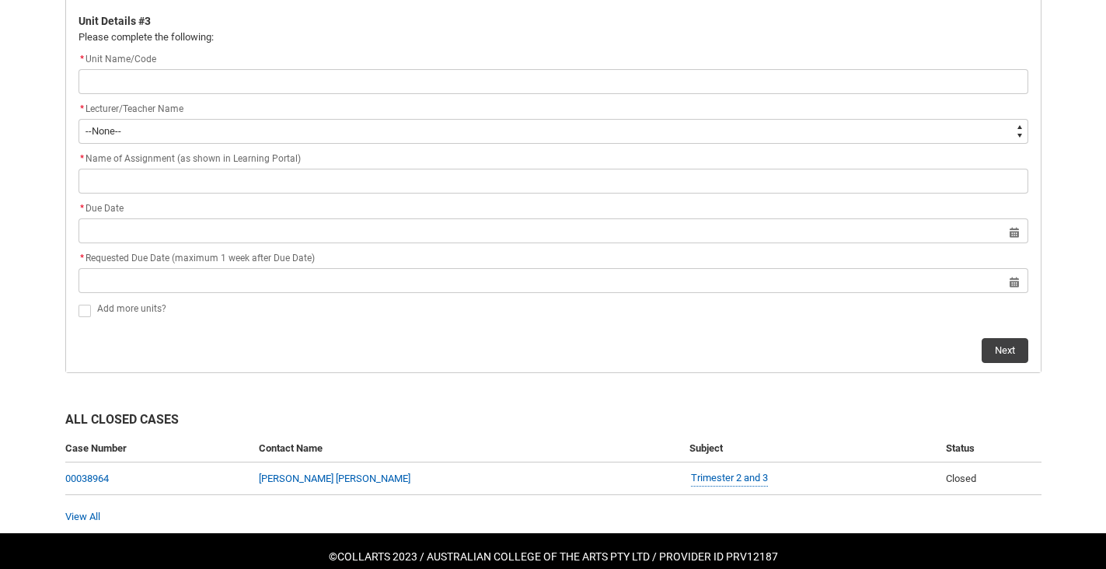
type lightning-primitive-input-simple "P"
type input "P"
type lightning-primitive-input-simple "PH"
type input "PH"
type lightning-primitive-input-simple "PHP"
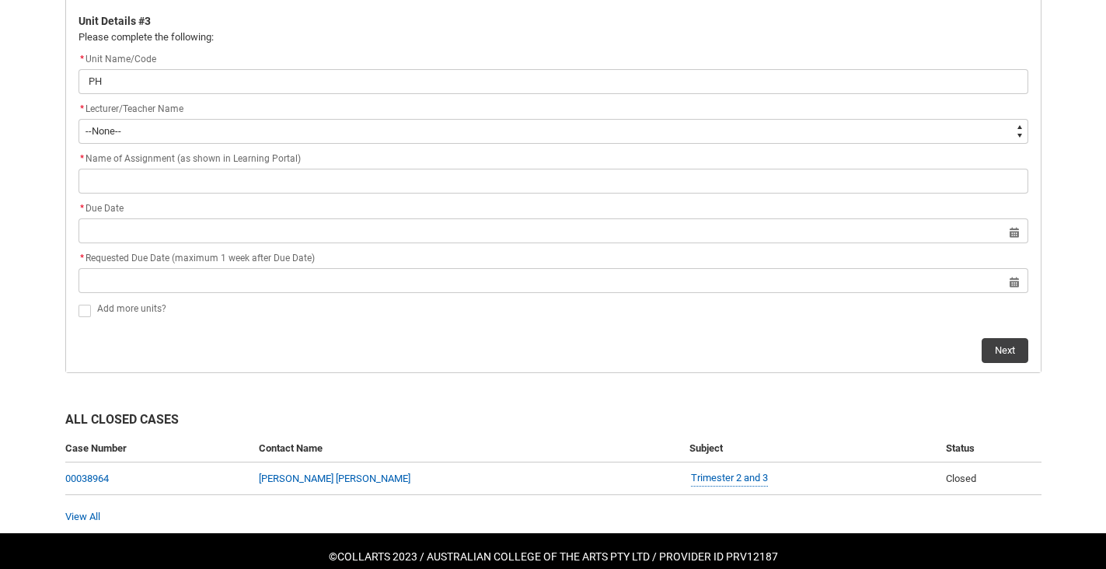
type input "PHP"
type lightning-primitive-input-simple "PHPP"
type input "PHPP"
type lightning-primitive-input-simple "PHPP2"
type input "PHPP2"
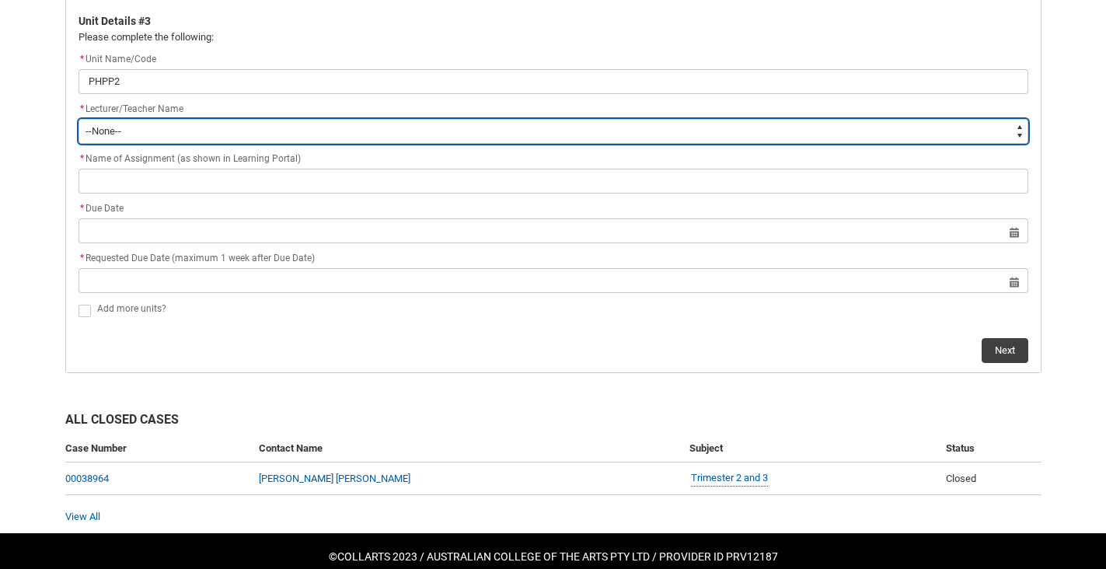
click at [329, 119] on select "--None-- [PERSON_NAME] [PERSON_NAME] [PERSON_NAME] [PERSON_NAME] [PERSON_NAME] …" at bounding box center [554, 131] width 950 height 25
type lightning-select "Faculty_NamefromAtoM.003I7000002F9lWIAS"
click at [79, 119] on select "--None-- [PERSON_NAME] [PERSON_NAME] [PERSON_NAME] [PERSON_NAME] [PERSON_NAME] …" at bounding box center [554, 131] width 950 height 25
select select "Faculty_NamefromAtoM.003I7000002F9lWIAS"
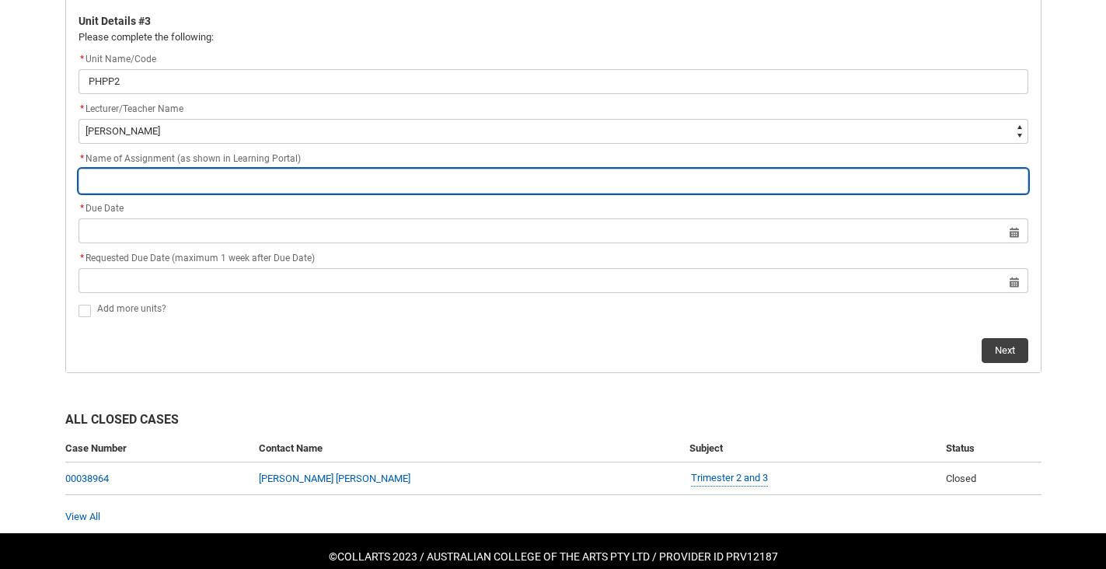
click at [181, 184] on input "Redu_Student_Request flow" at bounding box center [554, 181] width 950 height 25
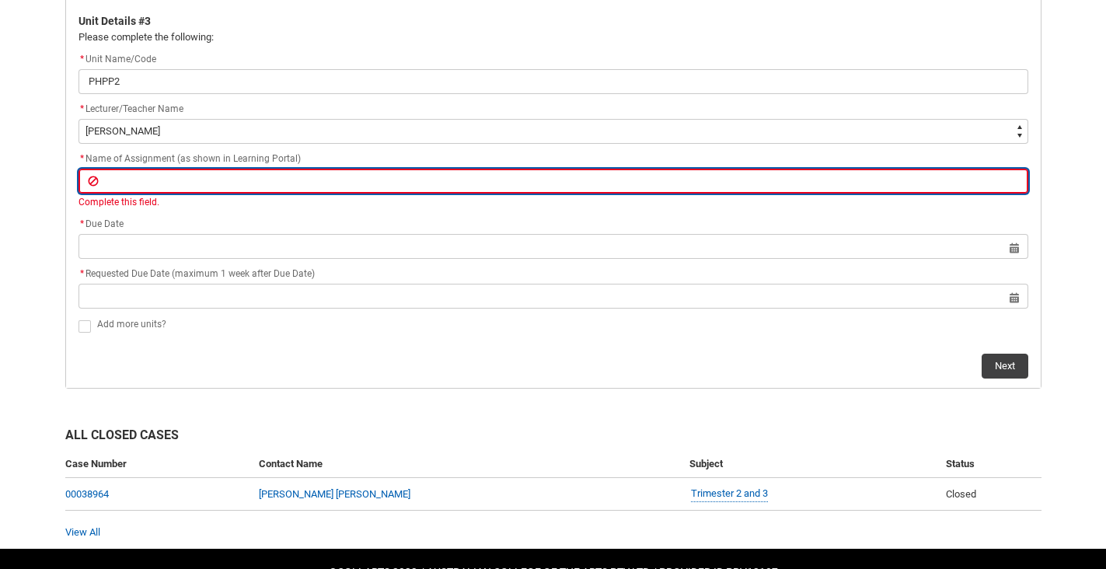
paste input "Assignment 3: Photographic Compositing Folio"
type lightning-primitive-input-simple "Assignment 3: Photographic Compositing Folio"
type input "Assignment 3: Photographic Compositing Folio"
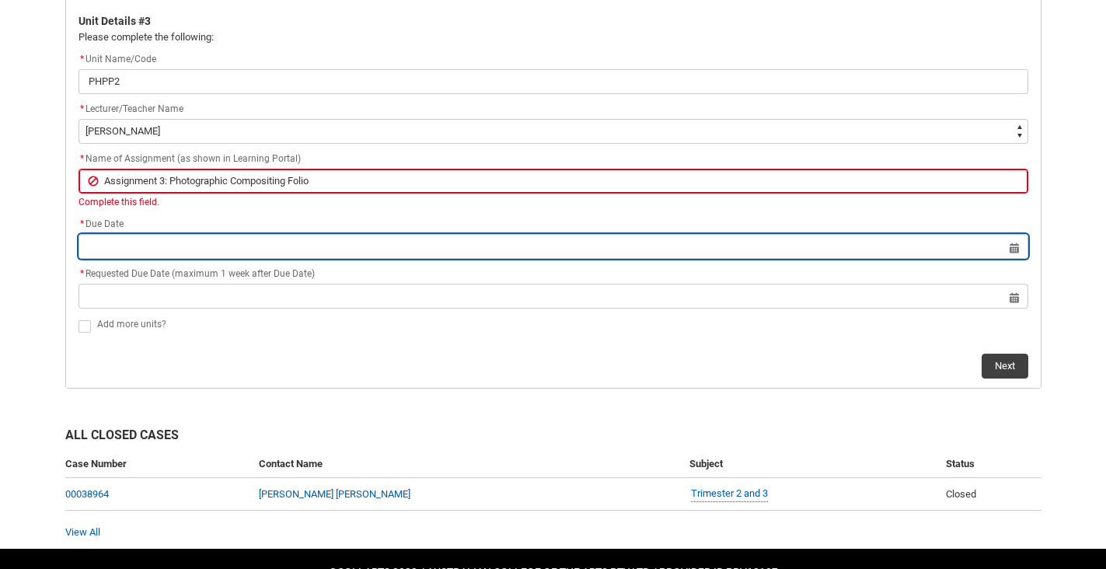
click at [218, 250] on lightning-datepicker "Select a date for Format: [DATE]" at bounding box center [554, 246] width 950 height 12
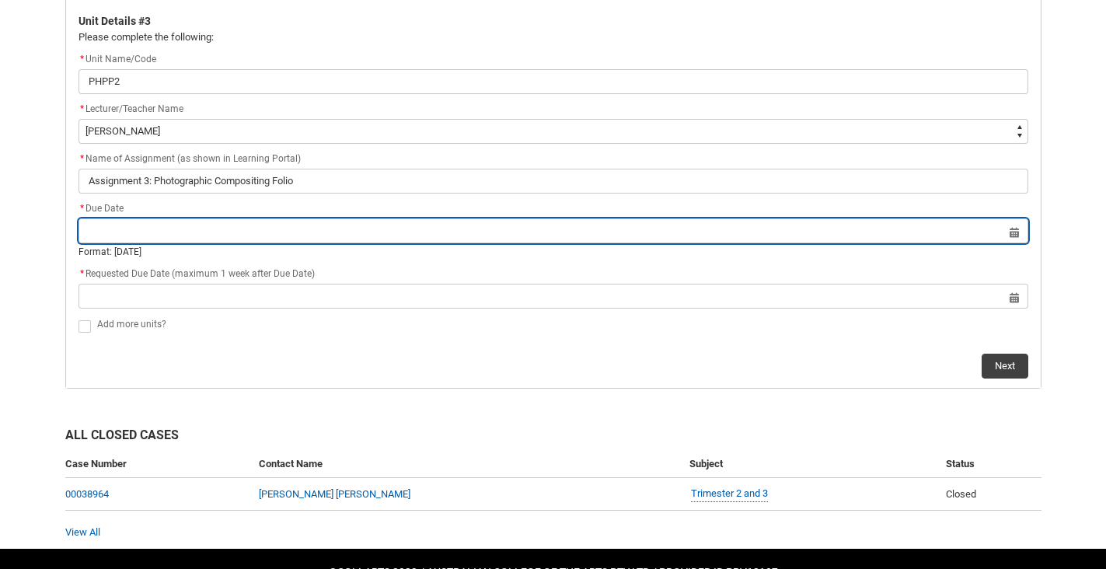
click at [1015, 236] on input "Redu_Student_Request flow" at bounding box center [554, 230] width 950 height 25
select select "2025"
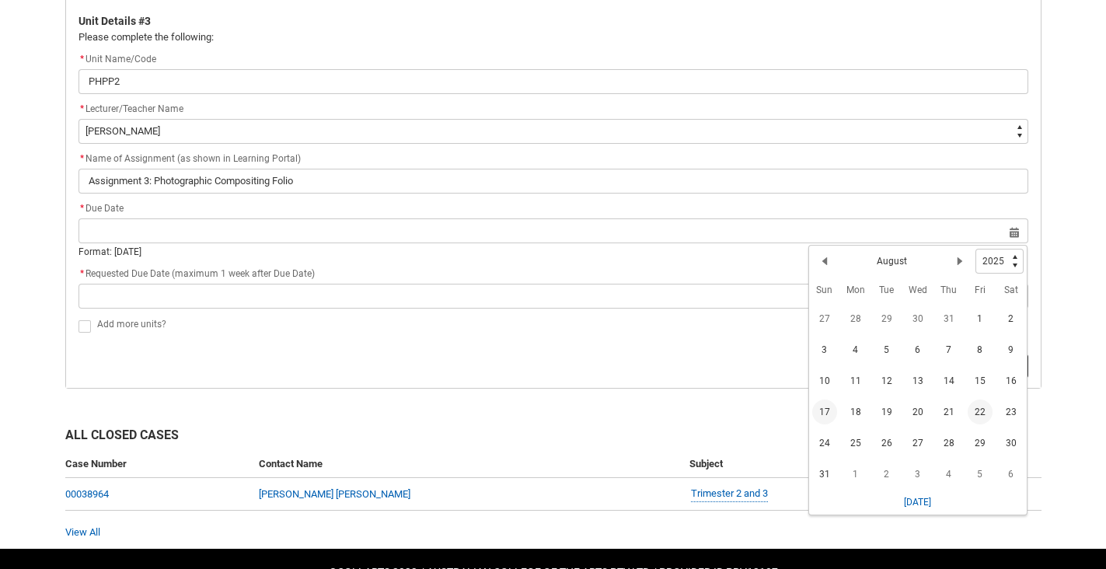
click at [980, 415] on span "22" at bounding box center [980, 412] width 25 height 25
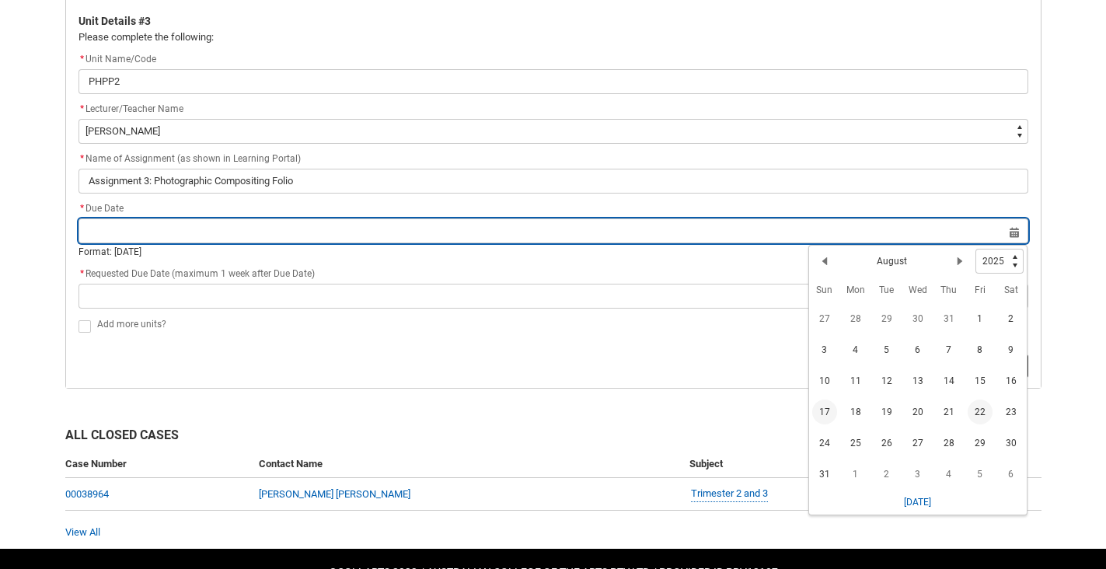
type lightning-datepicker "[DATE]"
type lightning-input "[DATE]"
type input "[DATE]"
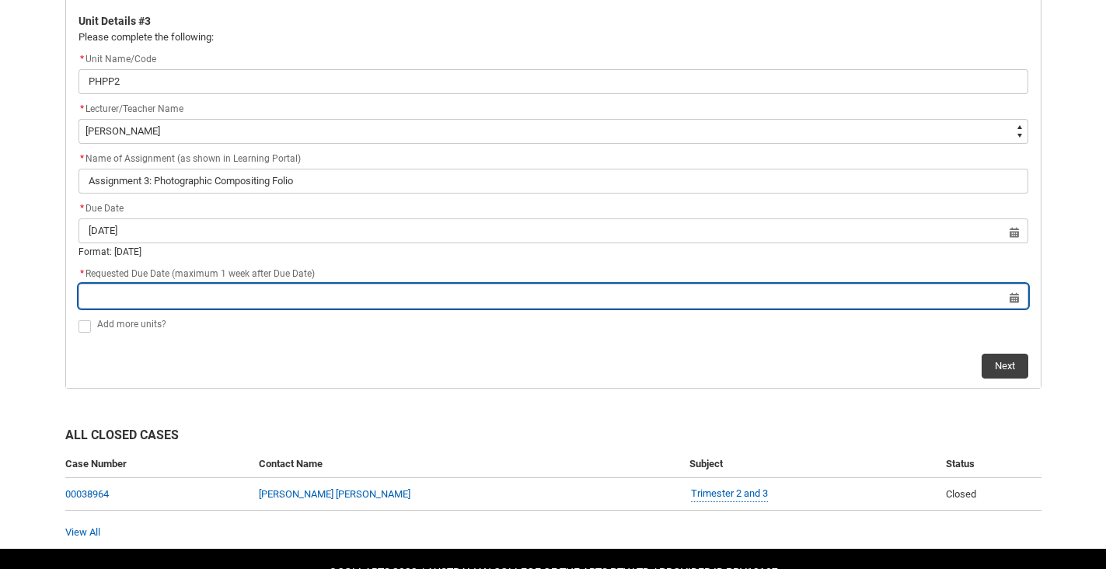
click at [1011, 298] on input "Redu_Student_Request flow" at bounding box center [554, 296] width 950 height 25
select select "2025"
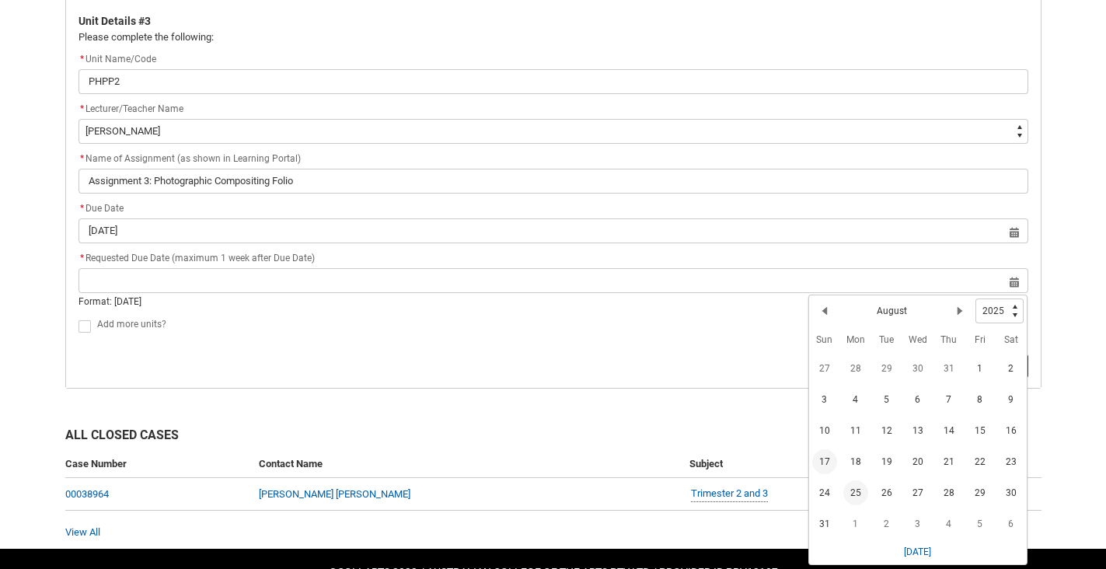
click at [851, 496] on span "25" at bounding box center [855, 492] width 25 height 25
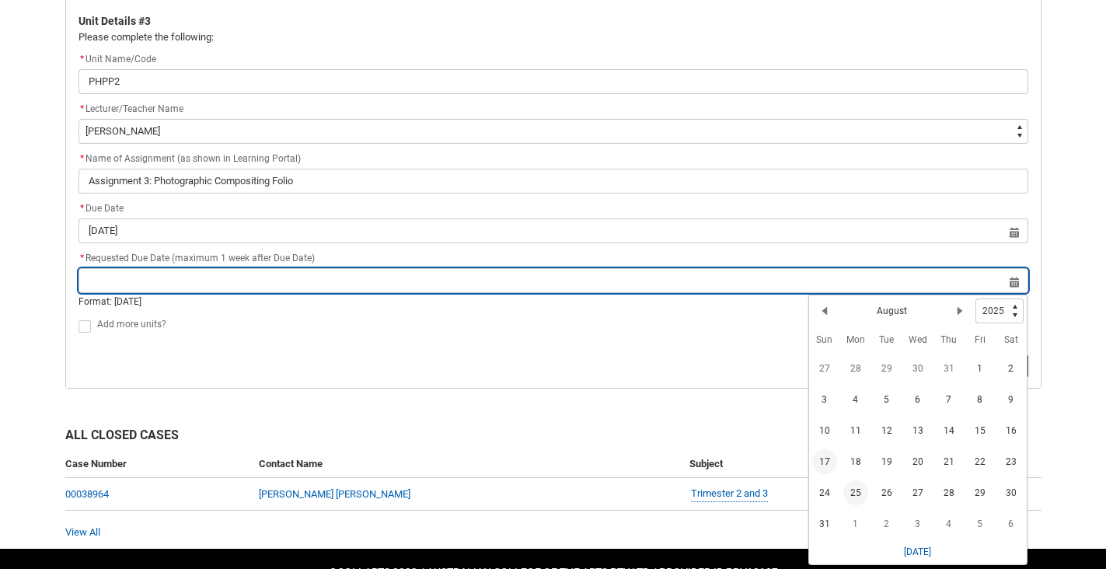
type lightning-datepicker "[DATE]"
type lightning-input "[DATE]"
type input "[DATE]"
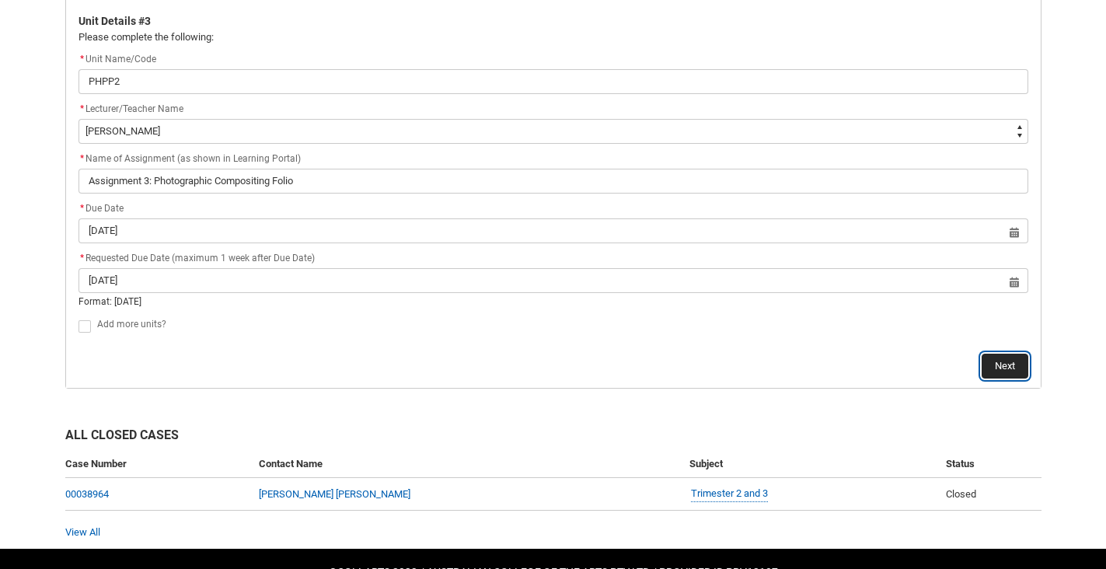
click at [1008, 369] on button "Next" at bounding box center [1005, 366] width 47 height 25
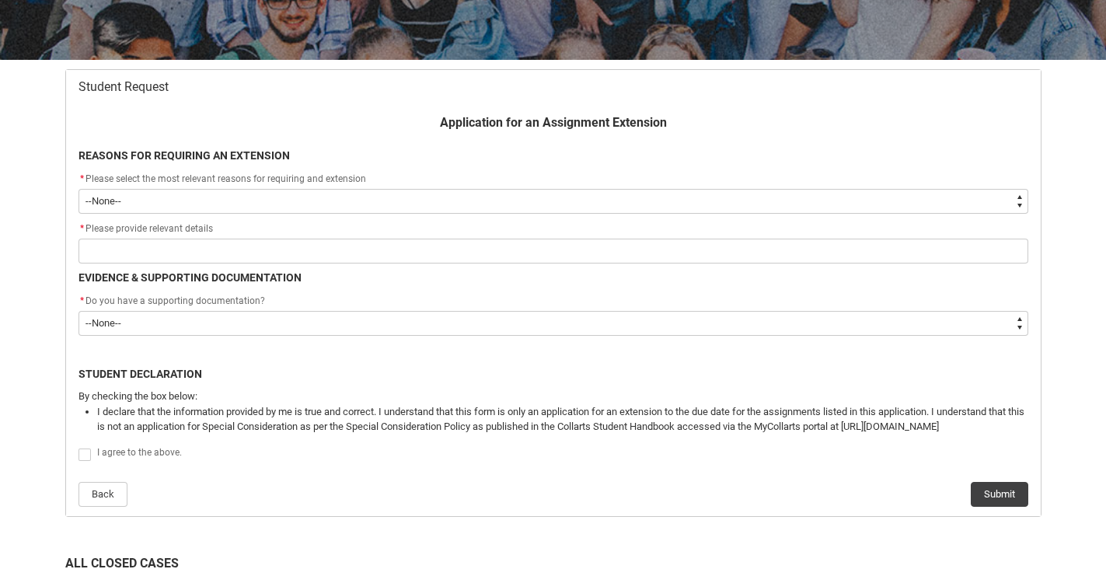
scroll to position [253, 0]
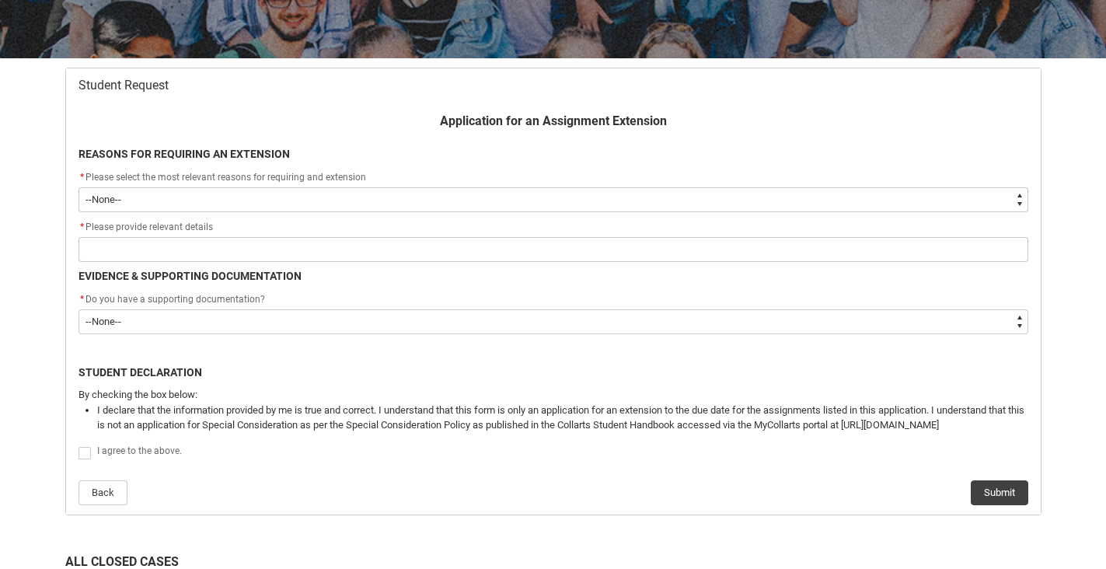
click at [555, 200] on select "--None-- Medical Reasons Work obligations Family obligations Academic Difficult…" at bounding box center [554, 199] width 950 height 25
type lightning-select "Other"
click at [79, 187] on select "--None-- Medical Reasons Work obligations Family obligations Academic Difficult…" at bounding box center [554, 199] width 950 height 25
select select "Other"
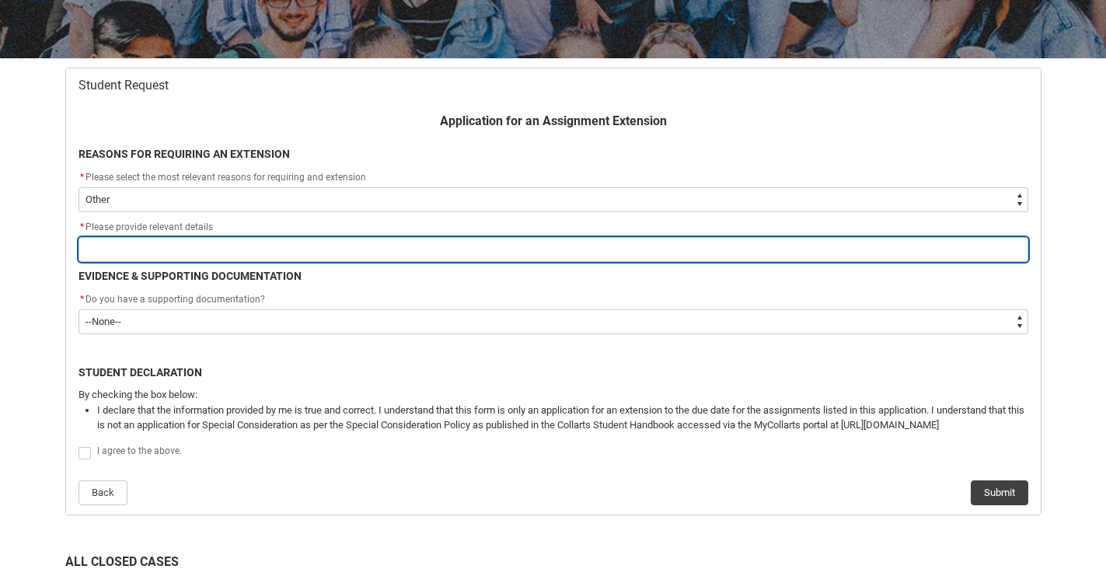
click at [148, 252] on input "Redu_Student_Request flow" at bounding box center [554, 249] width 950 height 25
type lightning-primitive-input-simple "L"
type input "L"
type lightning-primitive-input-simple "Le"
type input "Le"
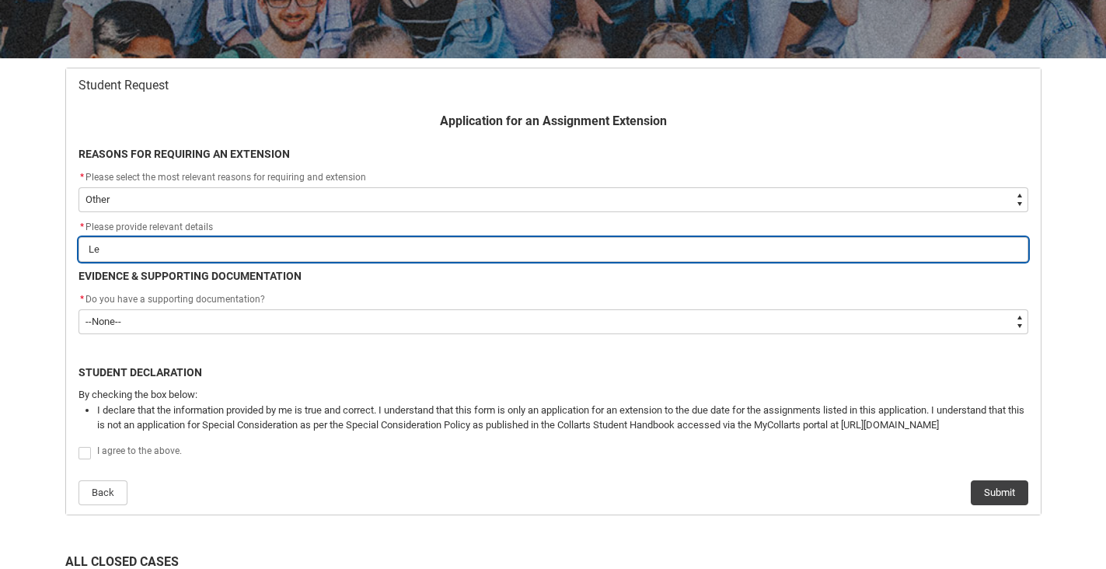
type lightning-primitive-input-simple "Leg"
type input "Leg"
type lightning-primitive-input-simple "Lega"
type input "Lega"
type lightning-primitive-input-simple "Legal"
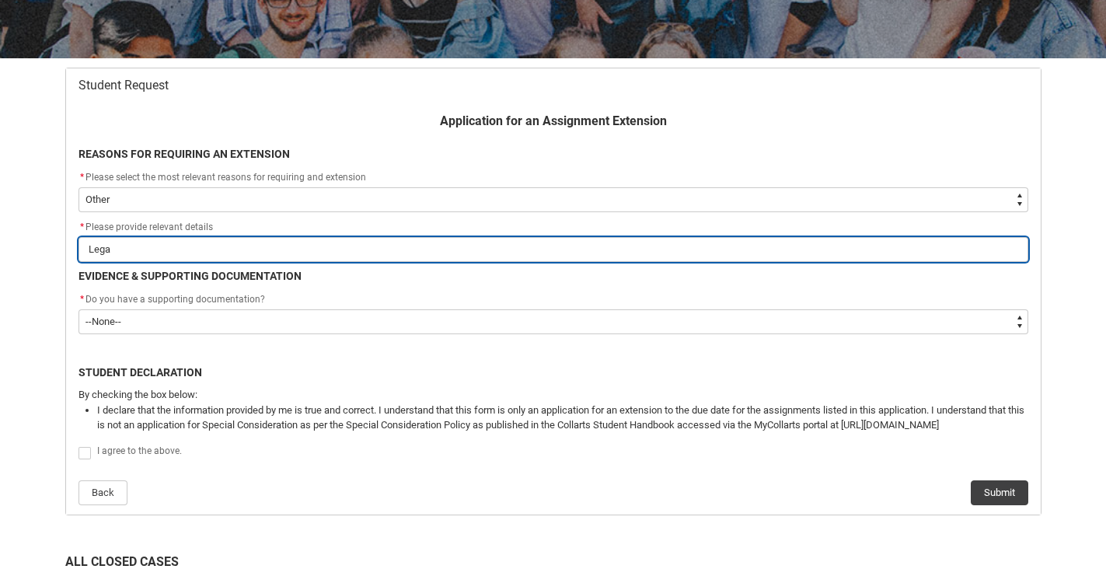
type input "Legal"
type lightning-primitive-input-simple "Legal"
type input "Legal"
type lightning-primitive-input-simple "Legal E"
type input "Legal E"
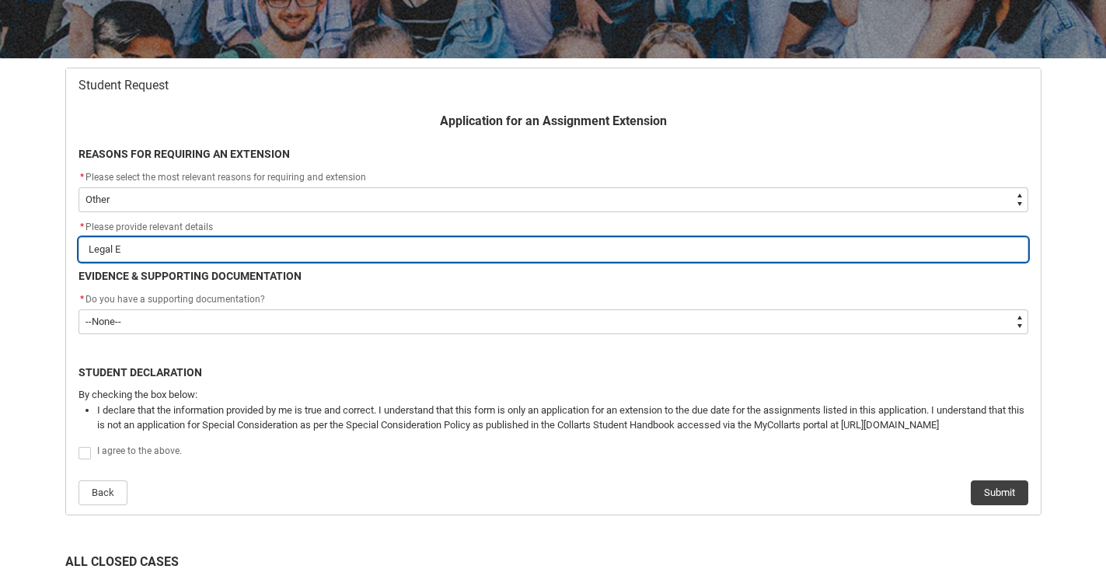
type lightning-primitive-input-simple "Legal En"
type input "Legal En"
type lightning-primitive-input-simple "Legal Eng"
type input "Legal Eng"
type lightning-primitive-input-simple "Legal Enga"
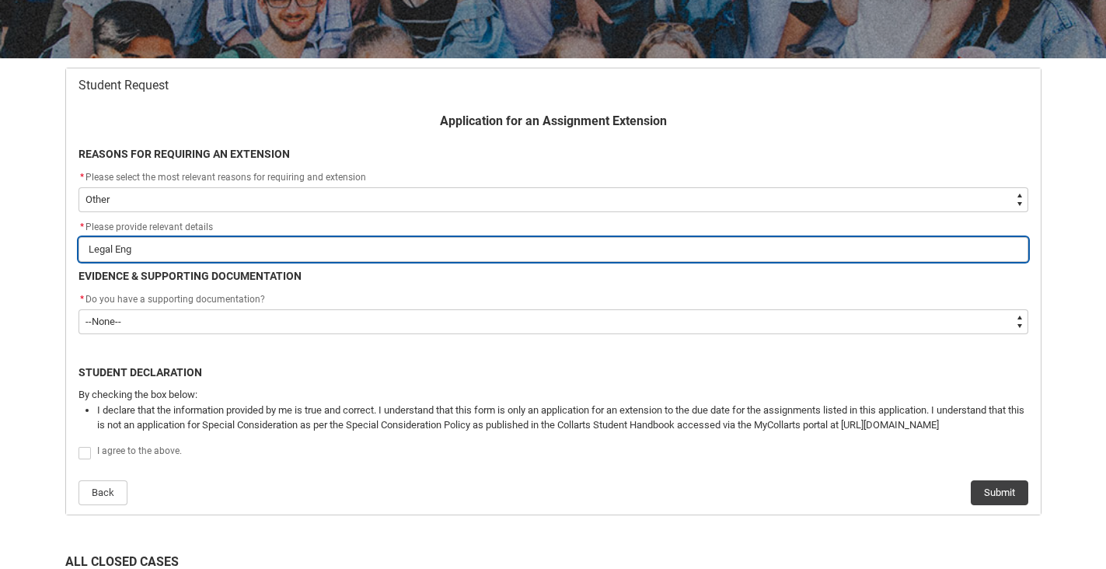
type input "Legal Enga"
type lightning-primitive-input-simple "Legal Engag"
type input "Legal Engag"
type lightning-primitive-input-simple "Legal Engage"
type input "Legal Engage"
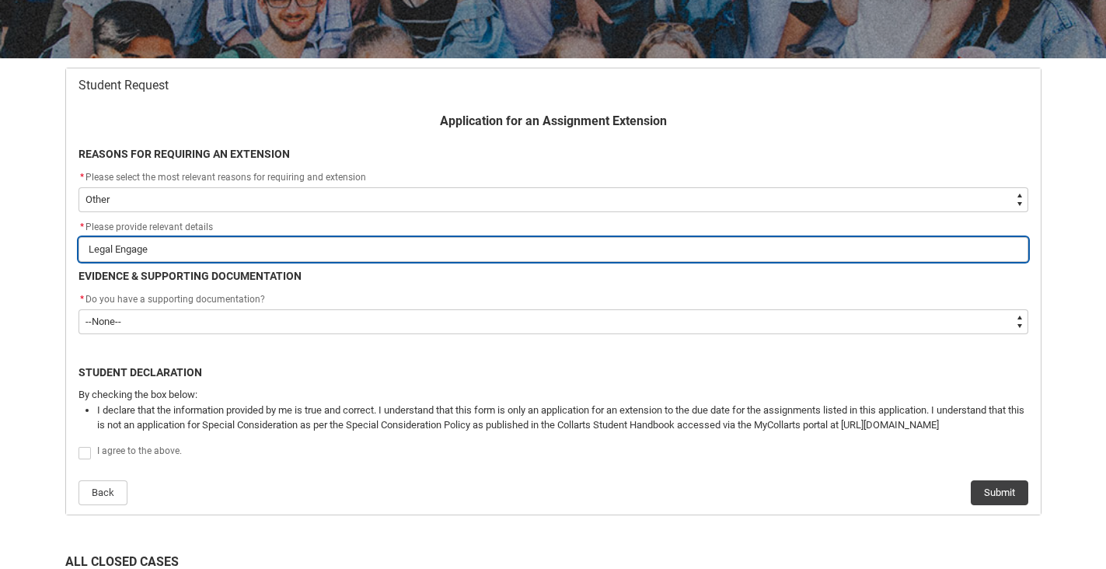
type lightning-primitive-input-simple "Legal Engagem"
type input "Legal Engagem"
type lightning-primitive-input-simple "Legal Engageme"
type input "Legal Engageme"
type lightning-primitive-input-simple "Legal Engagemen"
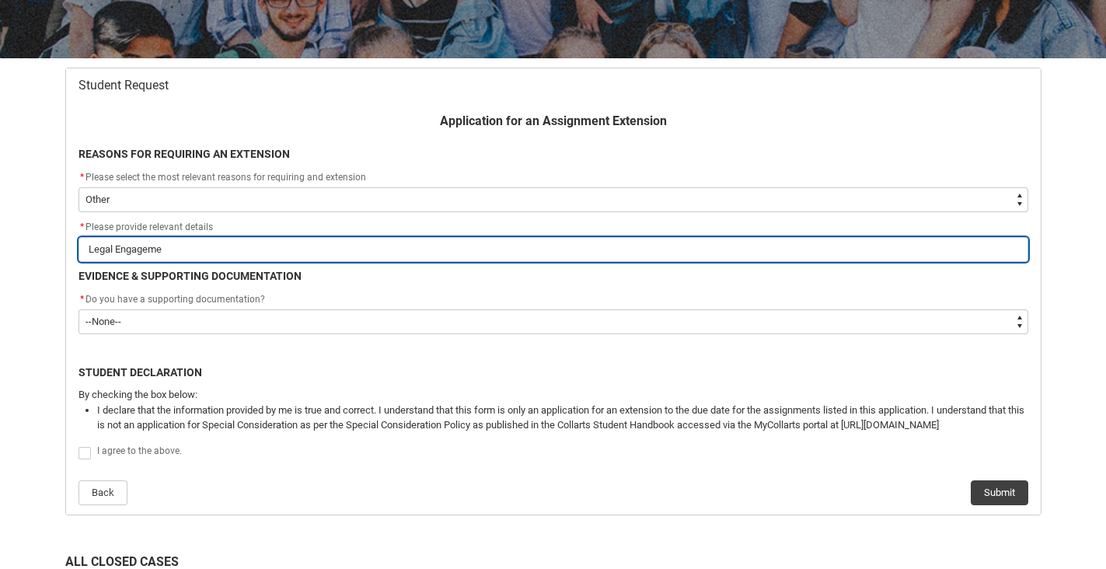
type input "Legal Engagemen"
type lightning-primitive-input-simple "Legal Engagement"
type input "Legal Engagement"
type lightning-primitive-input-simple "Legal Engagement;"
type input "Legal Engagement;"
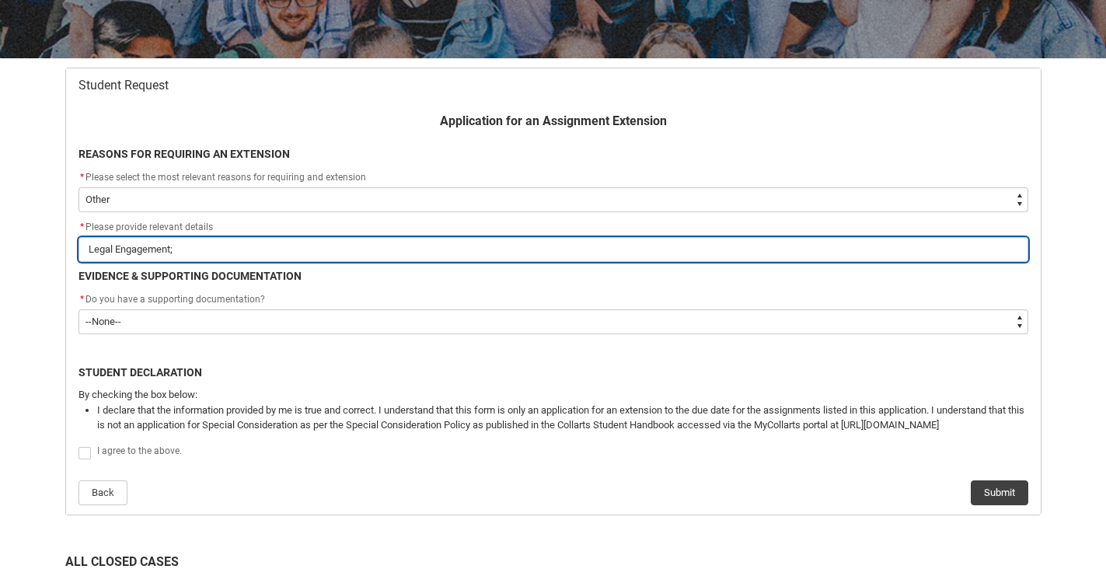
type lightning-primitive-input-simple "Legal Engagement;"
type input "Legal Engagement;"
type lightning-primitive-input-simple "Legal Engagement; I"
type input "Legal Engagement; I"
type lightning-primitive-input-simple "Legal Engagement; Il"
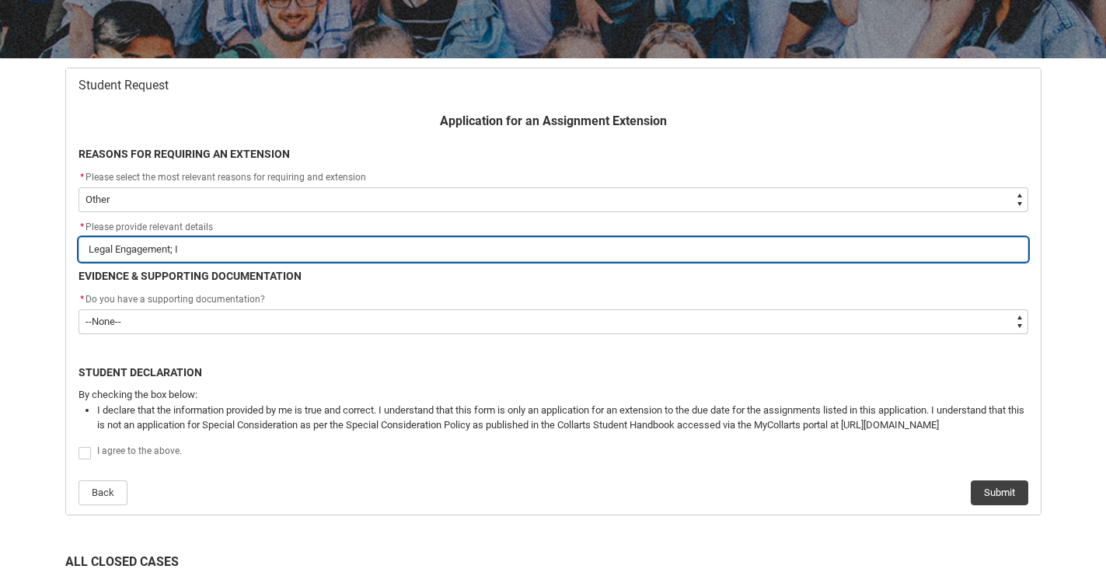
type input "Legal Engagement; Il"
type lightning-primitive-input-simple "Legal Engagement; Ill"
type input "Legal Engagement; Ill"
type lightning-primitive-input-simple "Legal Engagement; Illn"
type input "Legal Engagement; Illn"
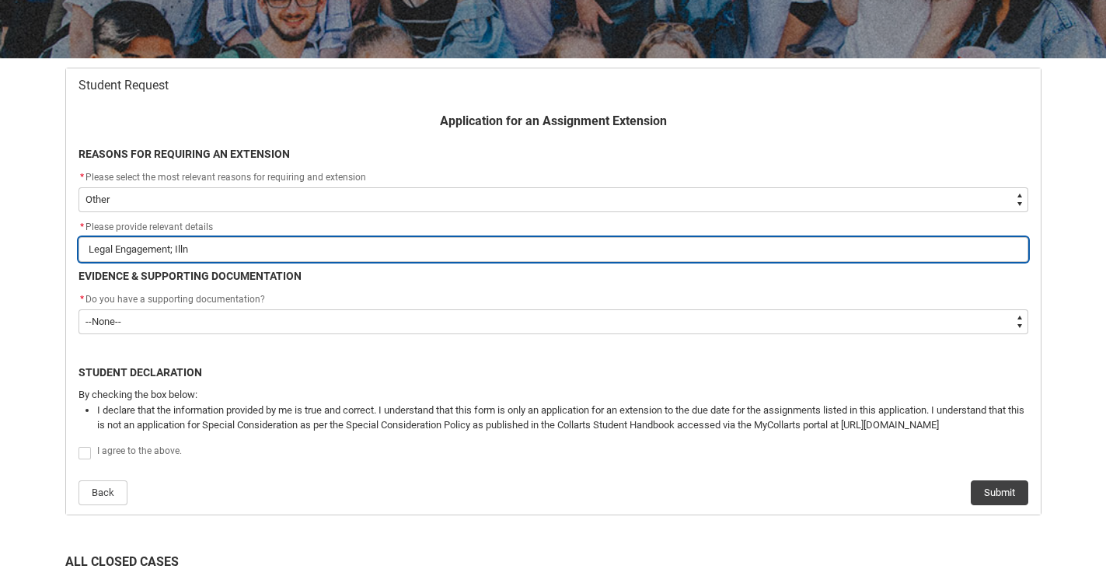
type lightning-primitive-input-simple "Legal Engagement; Illne"
type input "Legal Engagement; Illne"
type lightning-primitive-input-simple "Legal Engagement; Illnes"
type input "Legal Engagement; Illnes"
type lightning-primitive-input-simple "Legal Engagement; Illness"
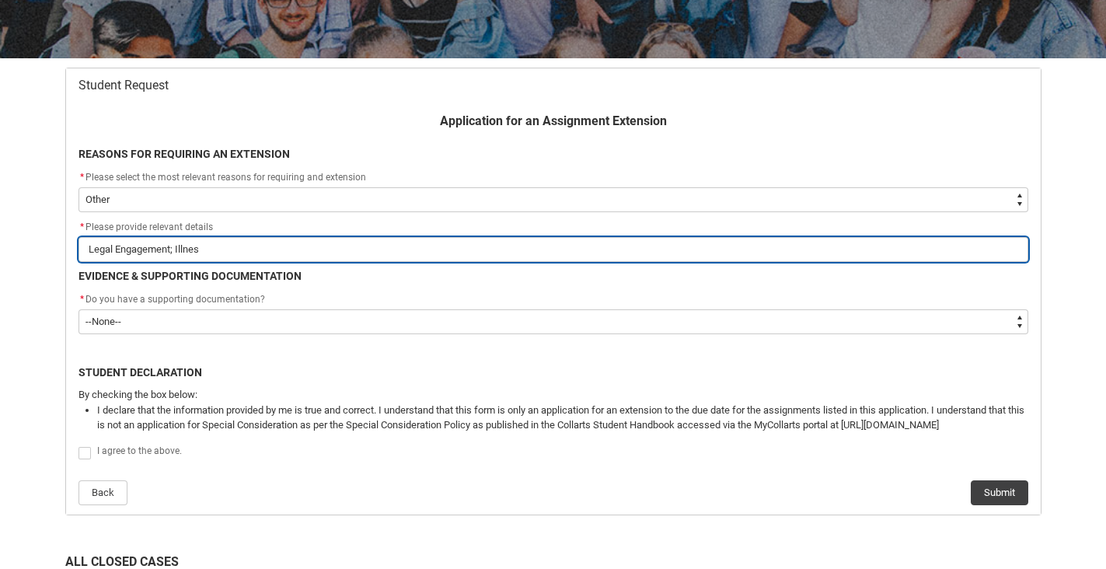
type input "Legal Engagement; Illness"
type lightning-primitive-input-simple "Legal Engagement; Illness;"
type input "Legal Engagement; Illness;"
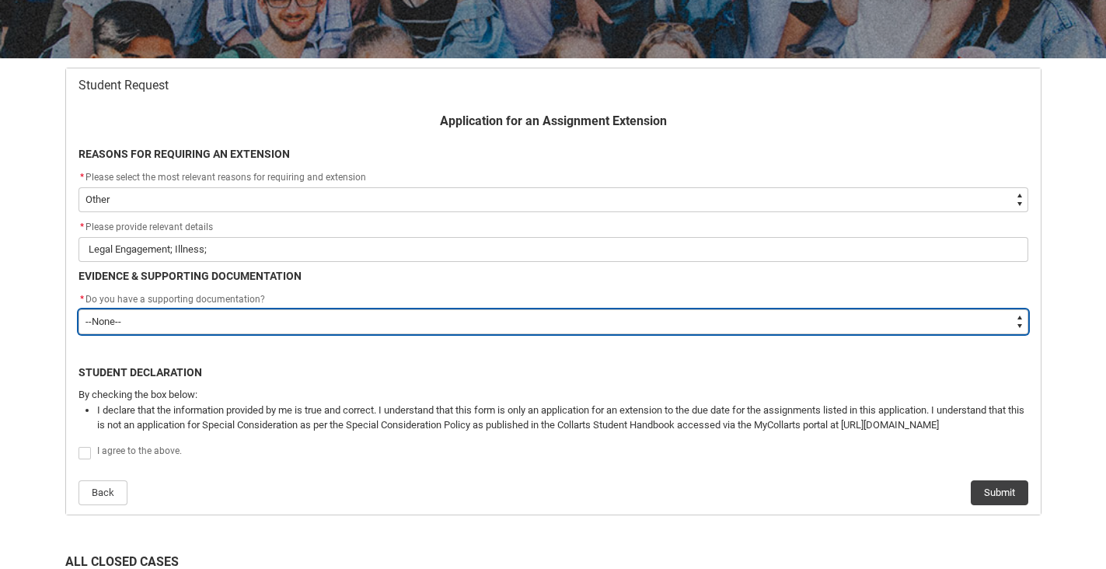
click at [425, 316] on select "--None-- Yes No" at bounding box center [554, 321] width 950 height 25
type lightning-select "Yes"
click at [79, 309] on select "--None-- Yes No" at bounding box center [554, 321] width 950 height 25
select select "Yes"
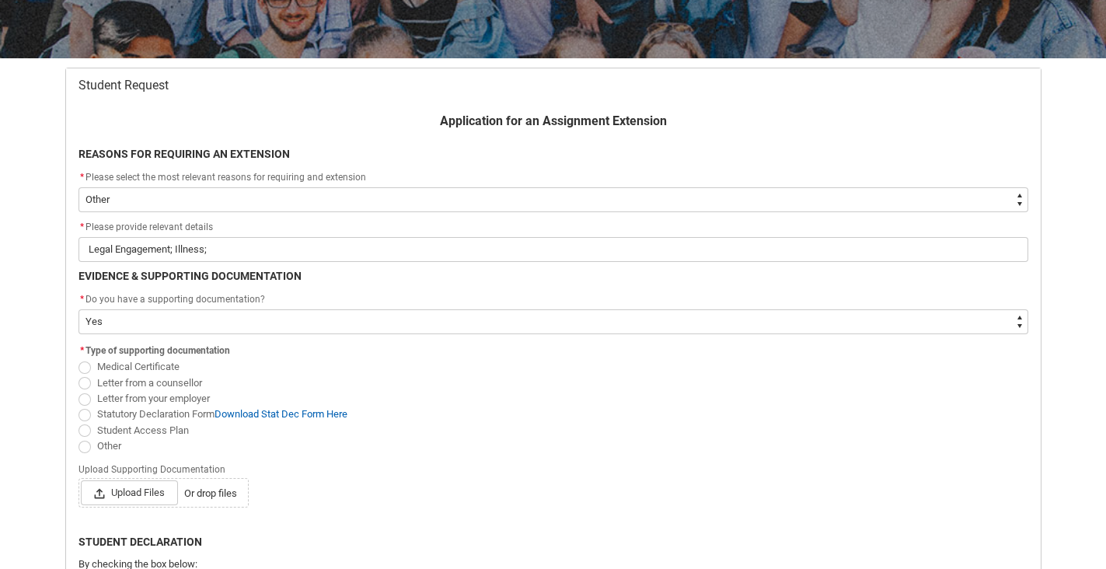
click at [89, 445] on span "Redu_Student_Request flow" at bounding box center [85, 447] width 12 height 12
click at [79, 438] on input "Other" at bounding box center [78, 437] width 1 height 1
radio input "true"
click at [144, 497] on span "Upload Files" at bounding box center [129, 492] width 97 height 25
click at [81, 480] on input "Upload Files Or drop files" at bounding box center [80, 480] width 1 height 1
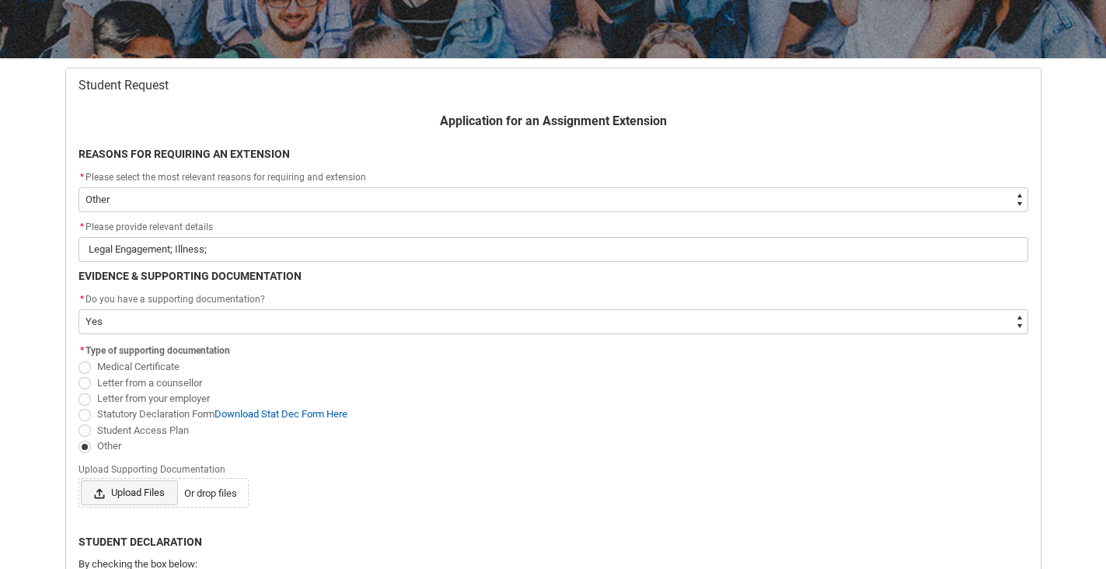
type lightning-input "C:\fakepath\Lochran [PERSON_NAME] Assessment Extension T2 2025.pdf"
type input "C:\fakepath\Lochran [PERSON_NAME] Assessment Extension T2 2025.pdf"
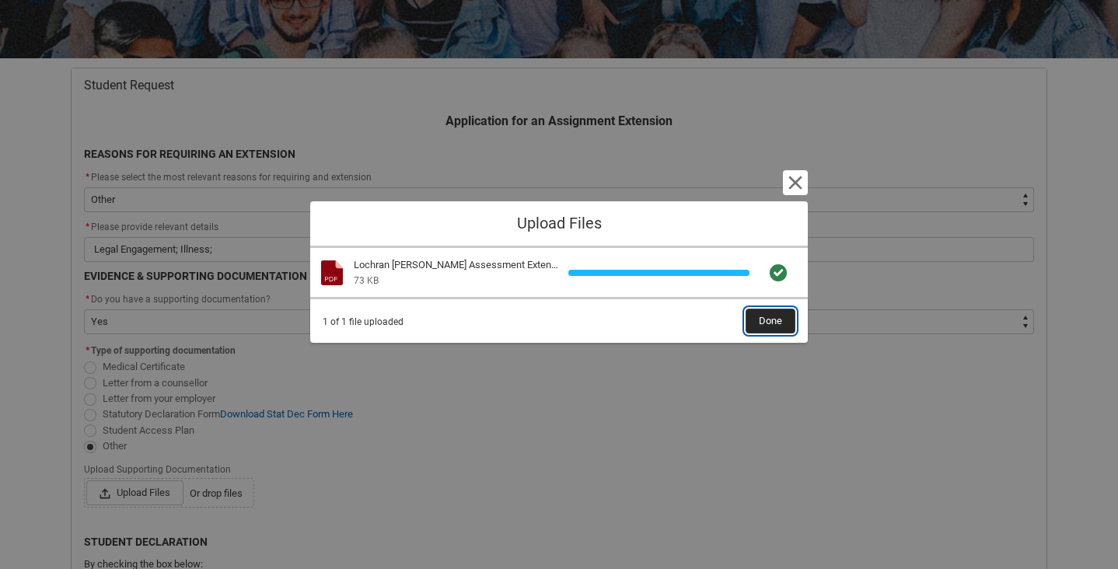
click at [771, 313] on span "Done" at bounding box center [770, 320] width 23 height 23
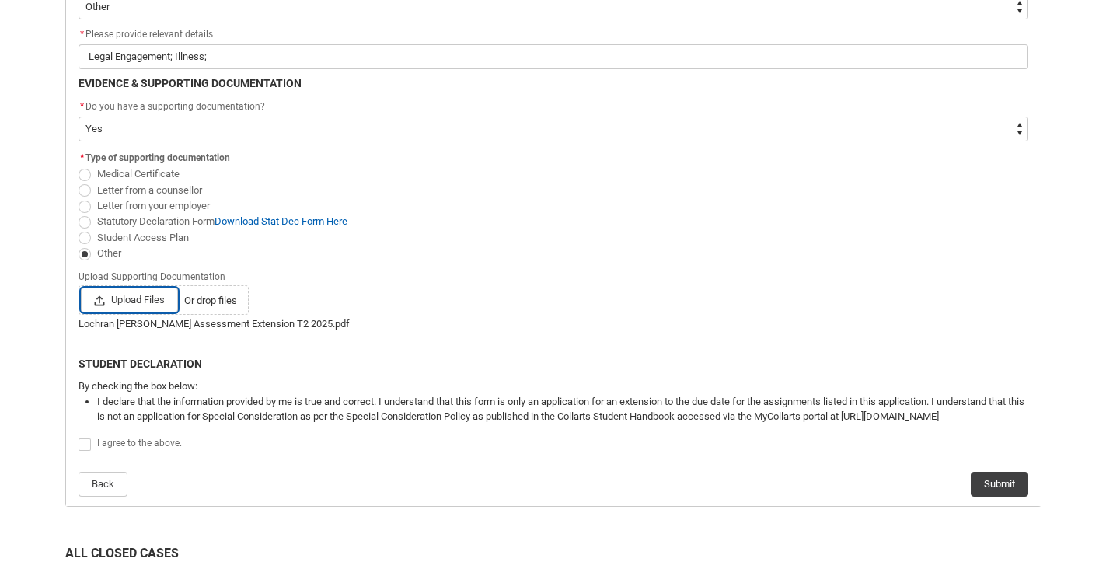
scroll to position [446, 0]
click at [84, 445] on span "Redu_Student_Request flow" at bounding box center [85, 444] width 12 height 12
click at [79, 436] on input "Redu_Student_Request flow" at bounding box center [78, 435] width 1 height 1
type lightning-input "true"
checkbox input "true"
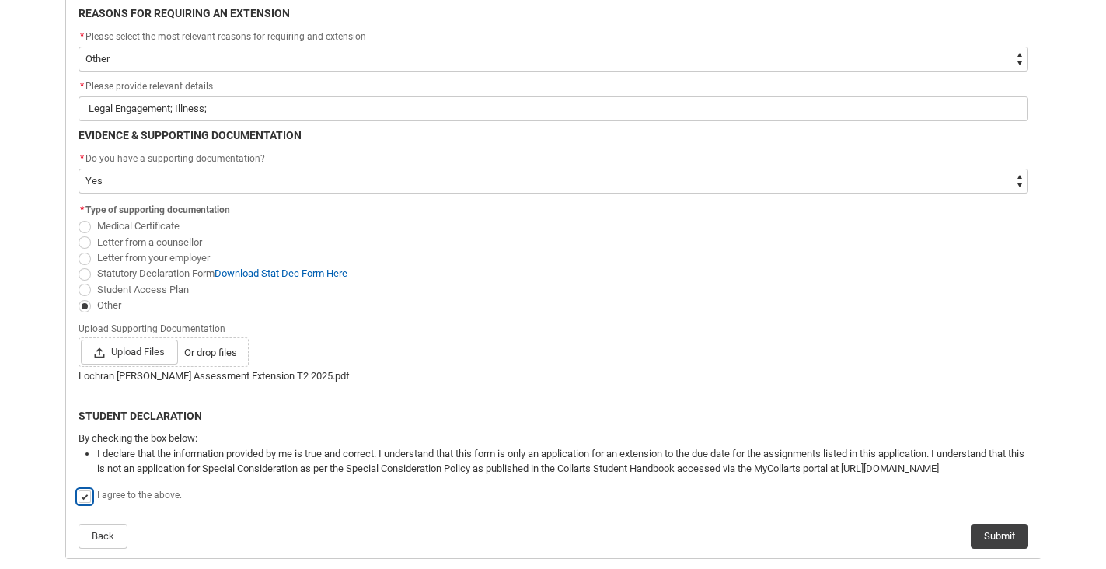
scroll to position [607, 0]
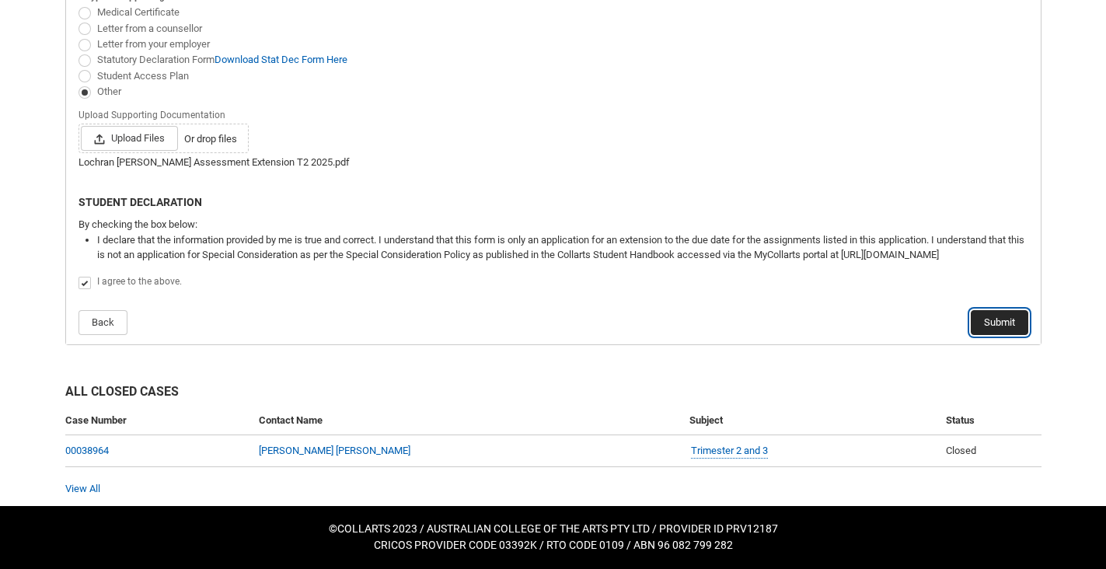
click at [988, 330] on button "Submit" at bounding box center [1000, 322] width 58 height 25
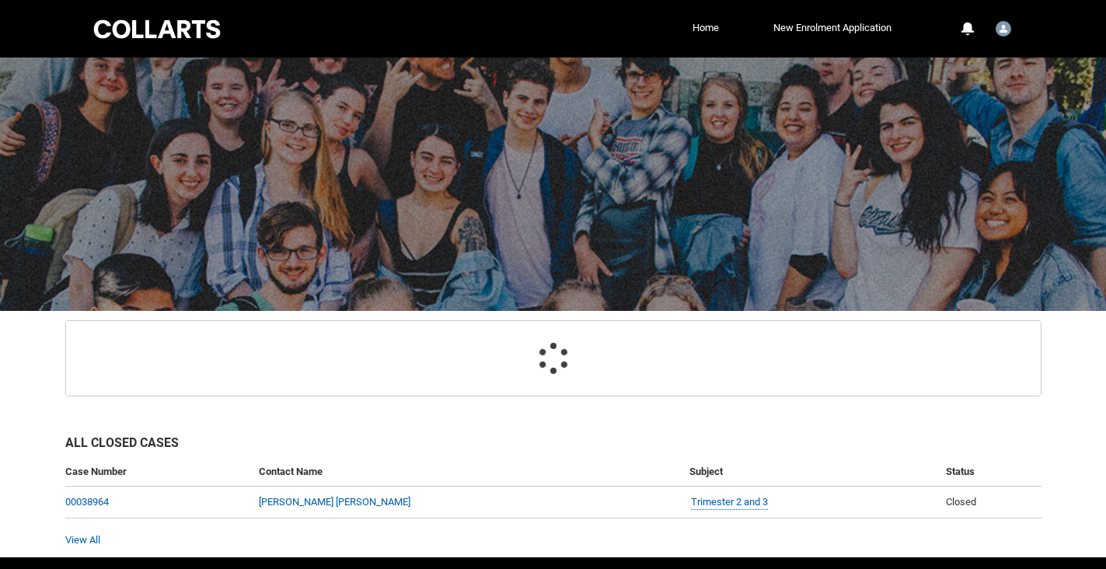
scroll to position [96, 0]
